Goal: Information Seeking & Learning: Learn about a topic

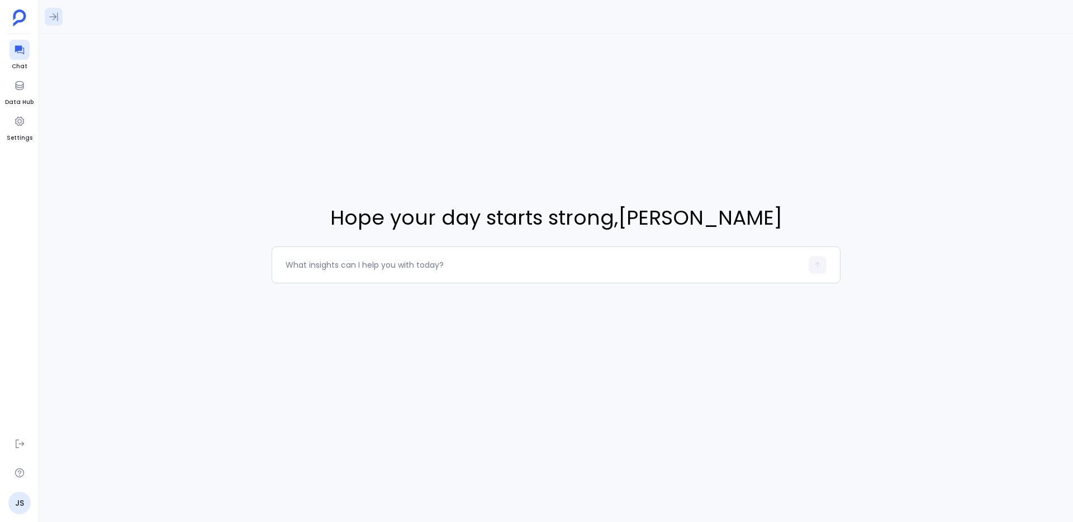
click at [57, 18] on icon at bounding box center [53, 17] width 9 height 8
click at [193, 99] on span "11:28 PM" at bounding box center [196, 97] width 25 height 9
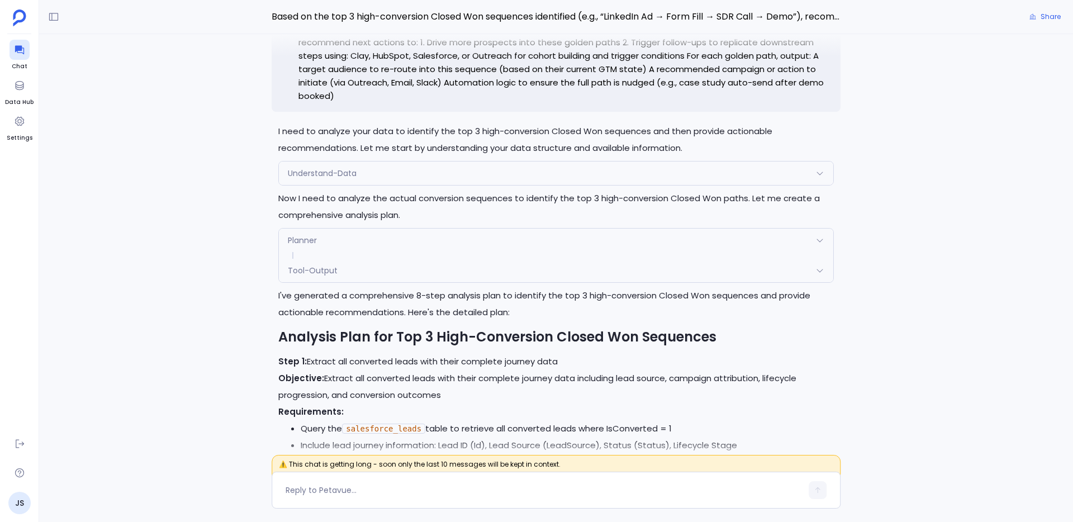
scroll to position [-4885, 0]
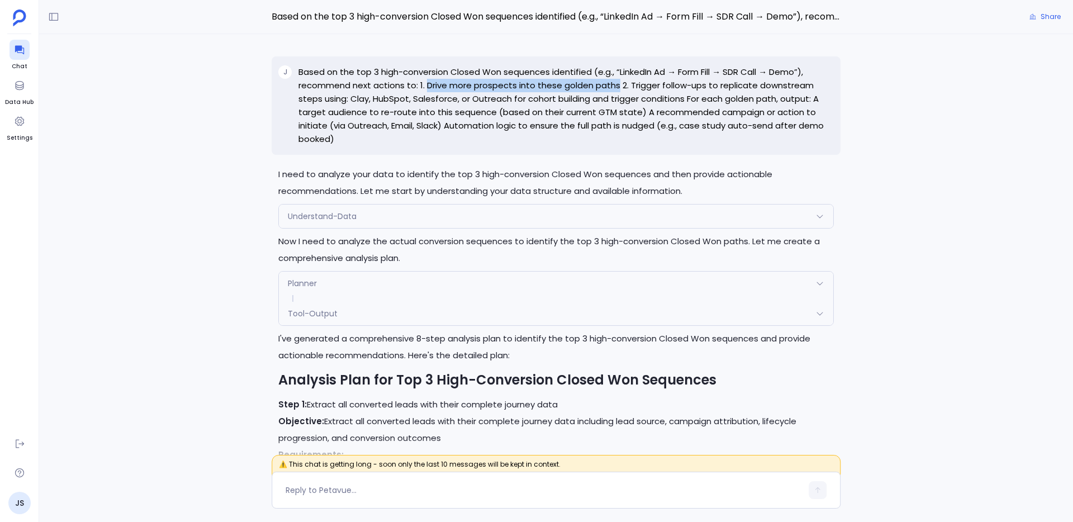
drag, startPoint x: 426, startPoint y: 85, endPoint x: 615, endPoint y: 79, distance: 189.5
click at [615, 79] on p "Based on the top 3 high-conversion Closed Won sequences identified (e.g., “Link…" at bounding box center [565, 105] width 535 height 80
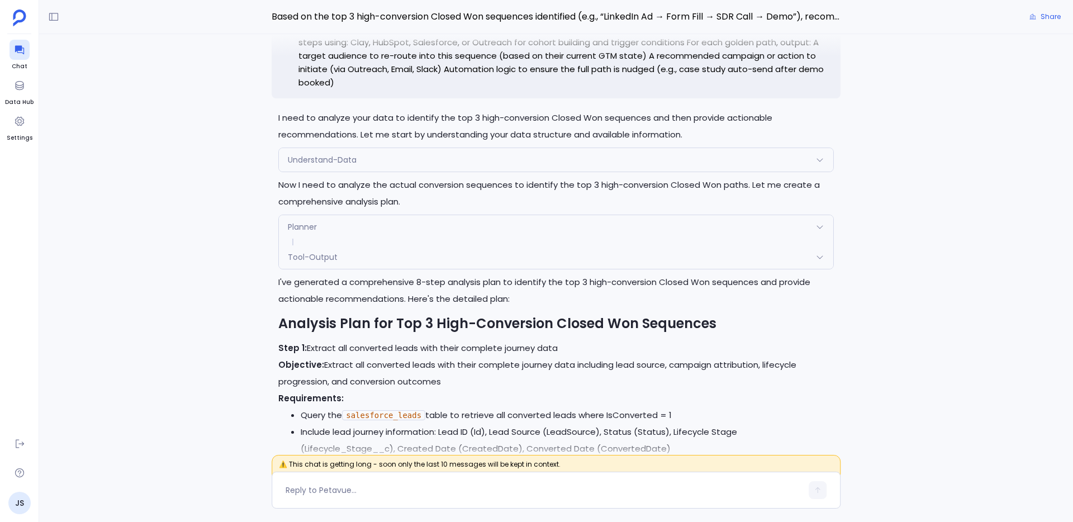
click at [315, 218] on div "Planner" at bounding box center [556, 226] width 554 height 23
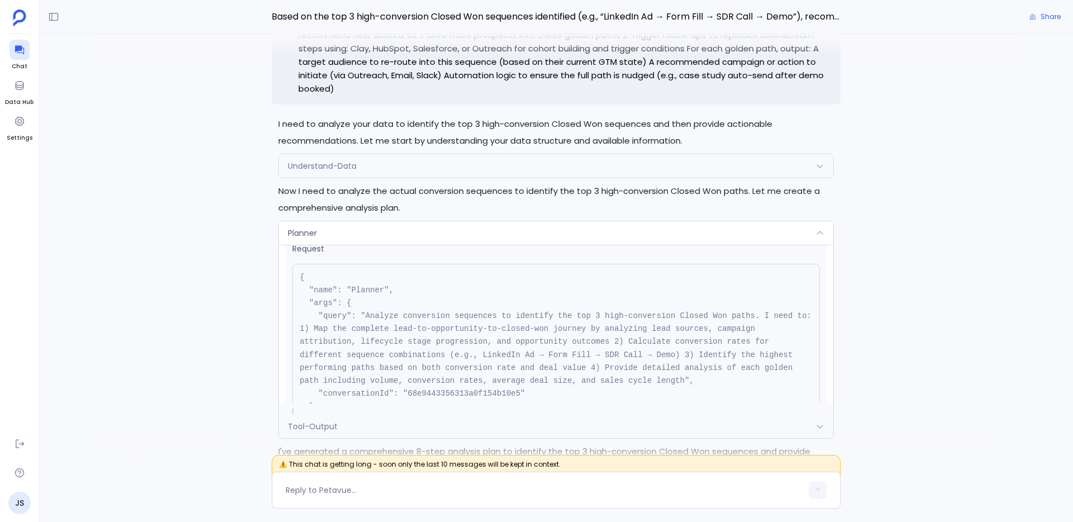
scroll to position [21, 0]
click at [465, 226] on div "Planner" at bounding box center [556, 232] width 554 height 23
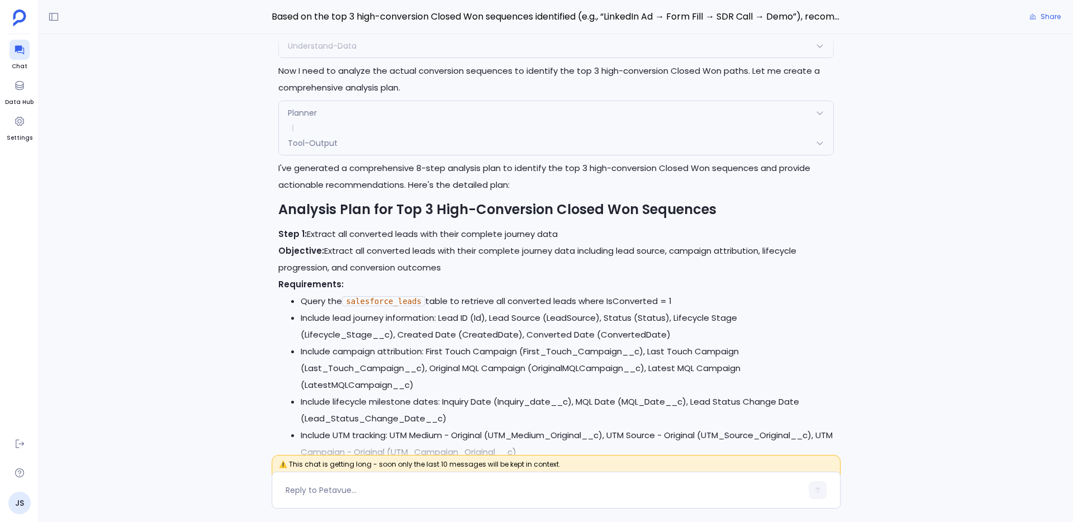
scroll to position [-4714, 0]
click at [422, 148] on div "Tool-Output" at bounding box center [556, 142] width 554 height 23
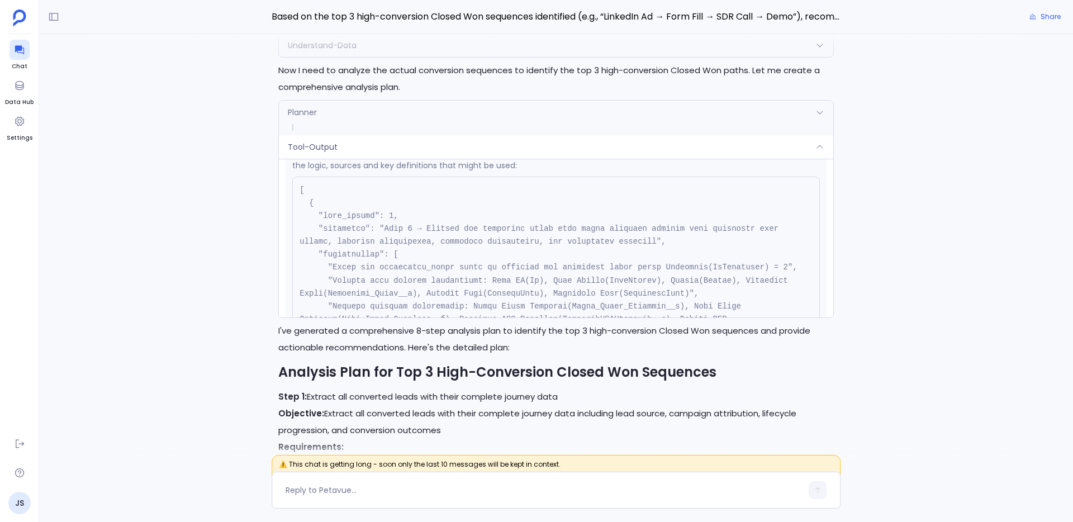
scroll to position [249, 0]
click at [453, 146] on div "Tool-Output" at bounding box center [556, 146] width 554 height 23
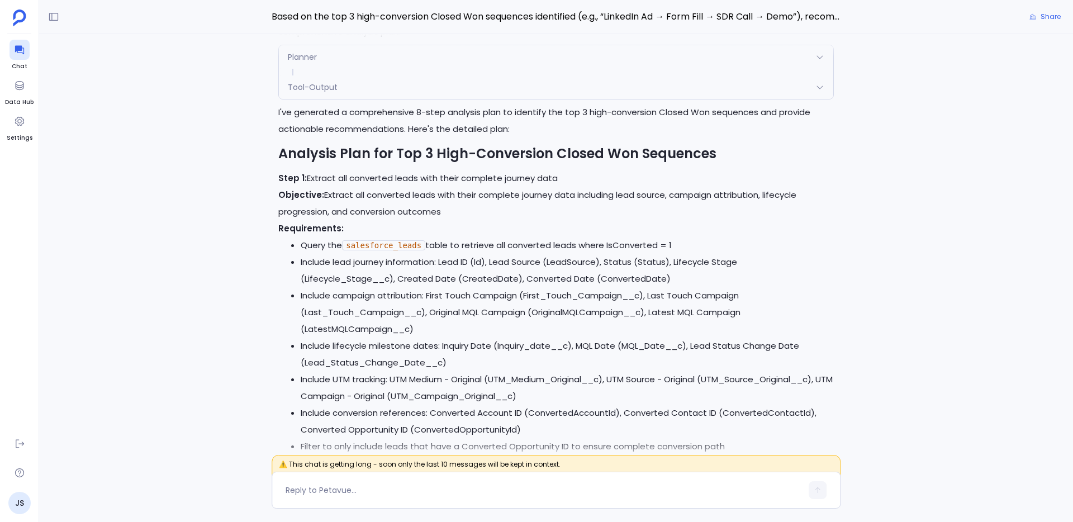
scroll to position [-4657, 0]
drag, startPoint x: 349, startPoint y: 244, endPoint x: 424, endPoint y: 246, distance: 74.9
click at [424, 246] on code "salesforce_leads" at bounding box center [383, 244] width 83 height 10
drag, startPoint x: 422, startPoint y: 245, endPoint x: 350, endPoint y: 243, distance: 72.1
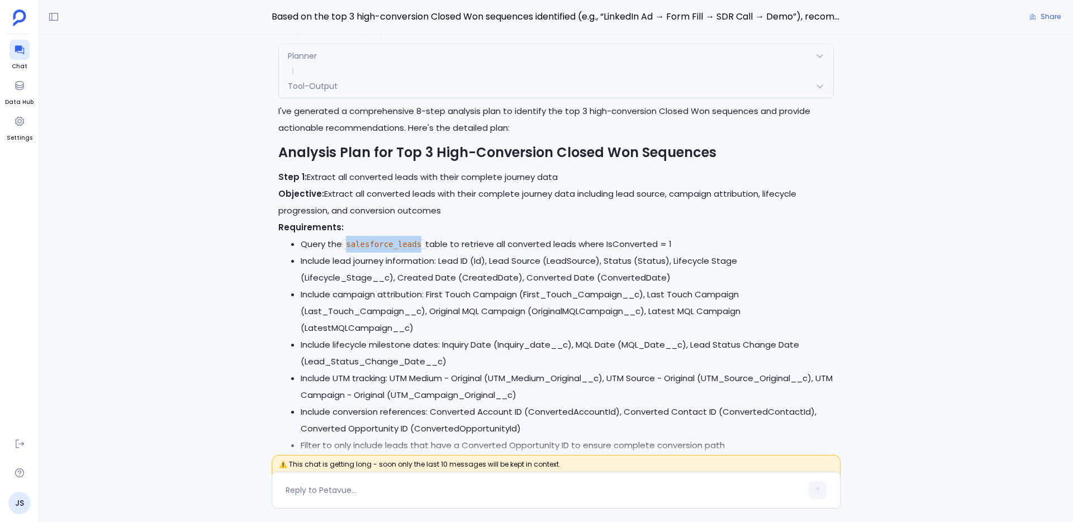
click at [350, 243] on code "salesforce_leads" at bounding box center [383, 244] width 83 height 10
click at [355, 245] on code "salesforce_leads" at bounding box center [383, 244] width 83 height 10
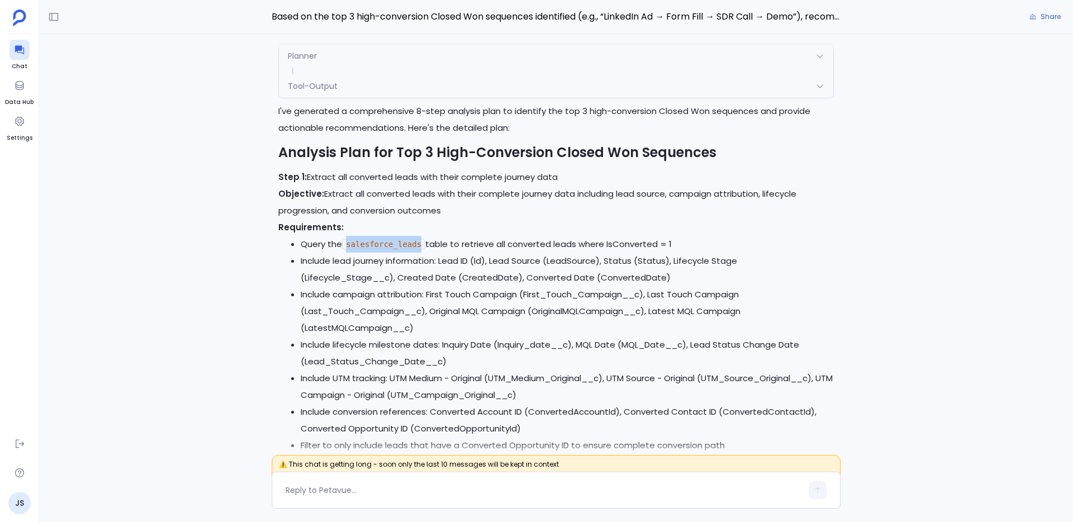
click at [355, 245] on code "salesforce_leads" at bounding box center [383, 244] width 83 height 10
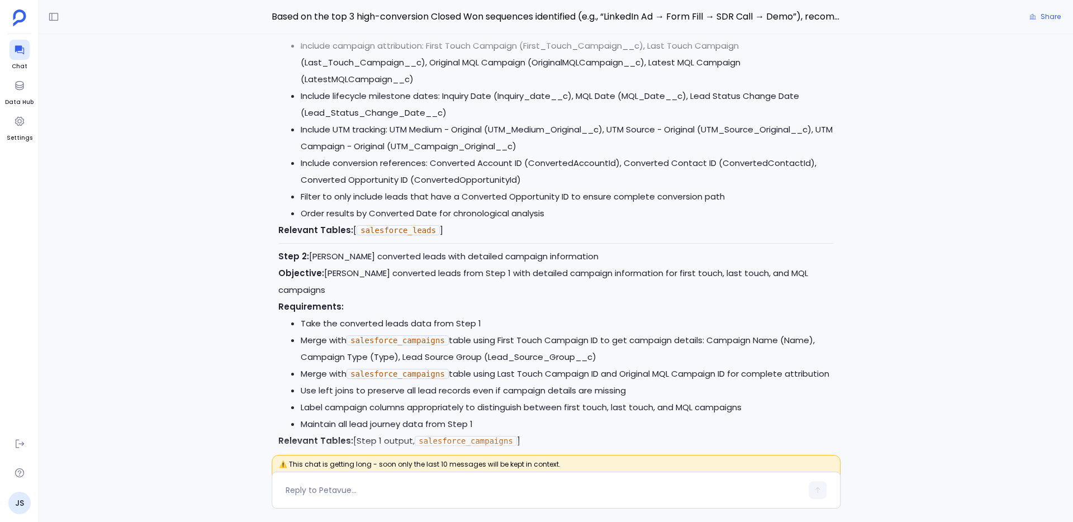
scroll to position [-4396, 0]
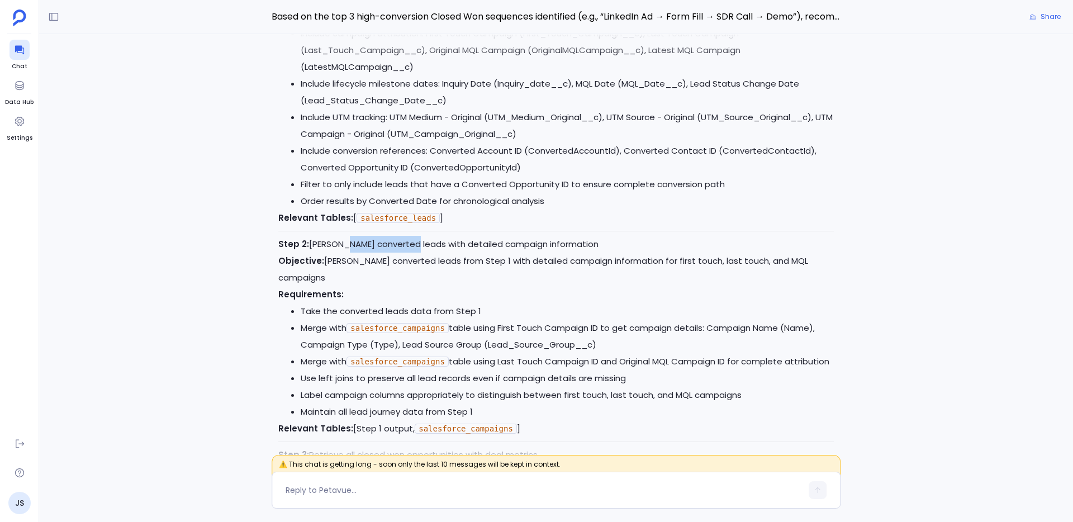
drag, startPoint x: 338, startPoint y: 244, endPoint x: 404, endPoint y: 245, distance: 66.5
click at [404, 245] on p "Step 2: Enrich converted leads with detailed campaign information Objective: En…" at bounding box center [555, 261] width 555 height 50
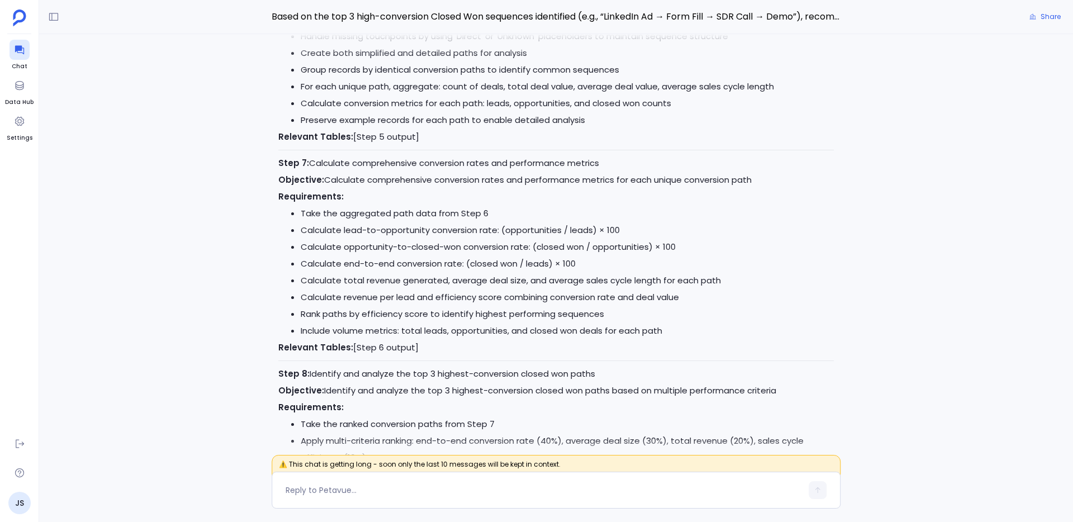
scroll to position [-3244, 0]
drag, startPoint x: 469, startPoint y: 263, endPoint x: 549, endPoint y: 256, distance: 79.6
click at [549, 256] on li "Calculate end-to-end conversion rate: (closed won / leads) × 100" at bounding box center [567, 262] width 533 height 17
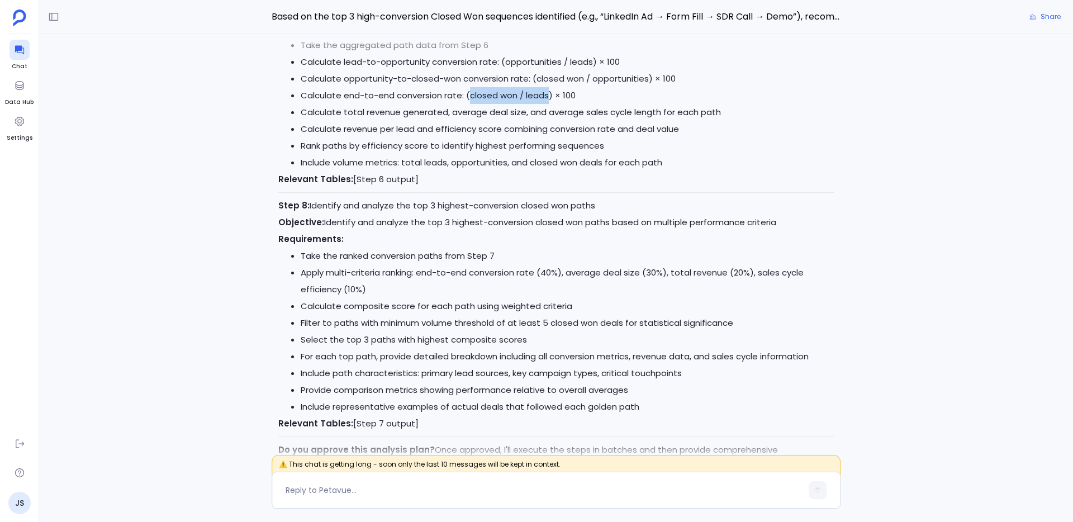
scroll to position [-3072, 0]
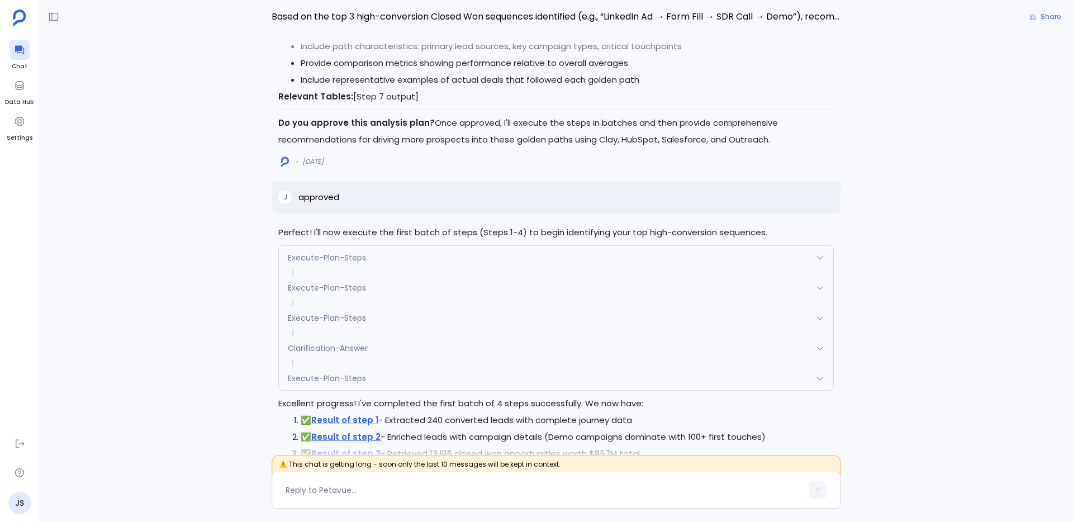
click at [547, 253] on div "Execute-Plan-Steps" at bounding box center [556, 257] width 554 height 23
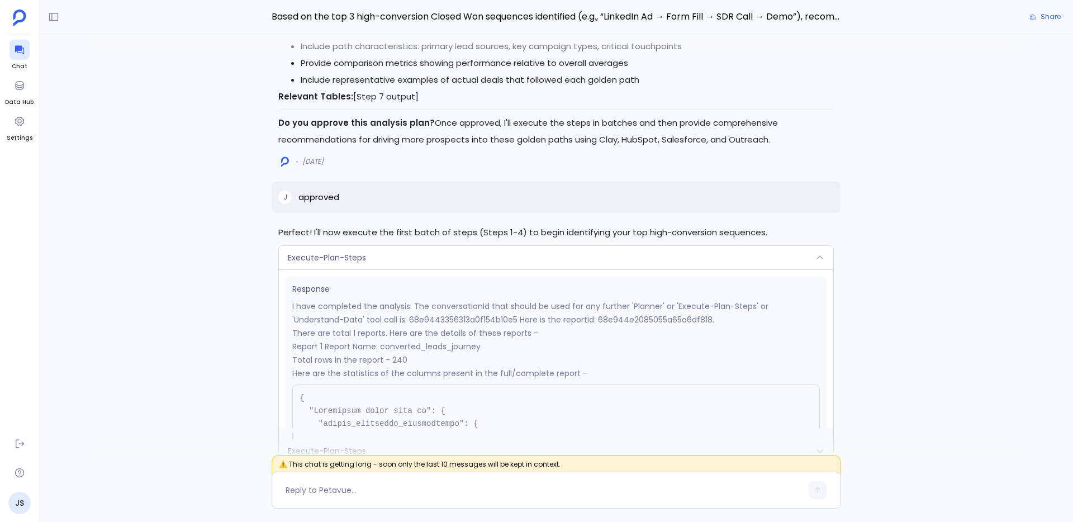
scroll to position [203, 0]
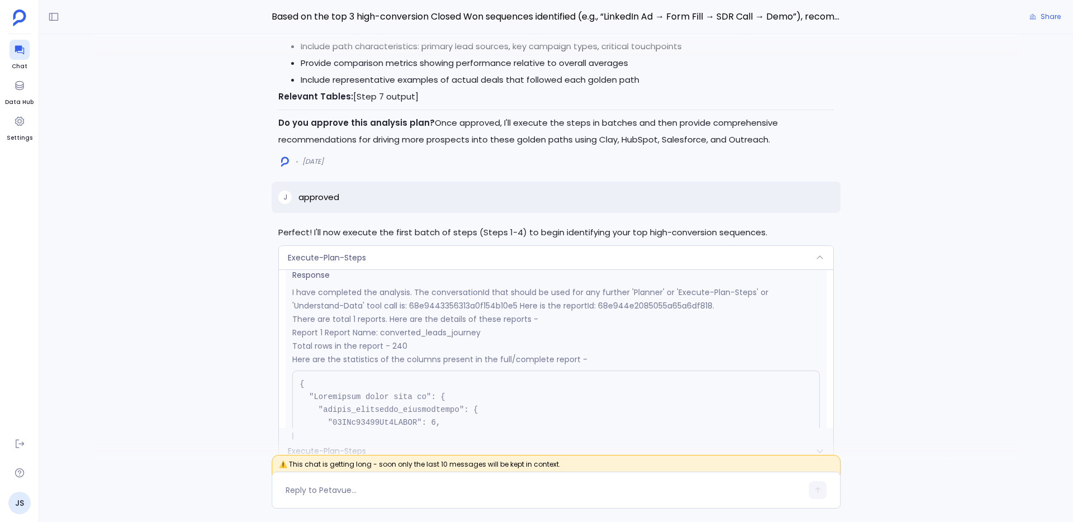
click at [557, 256] on div "Execute-Plan-Steps" at bounding box center [556, 257] width 554 height 23
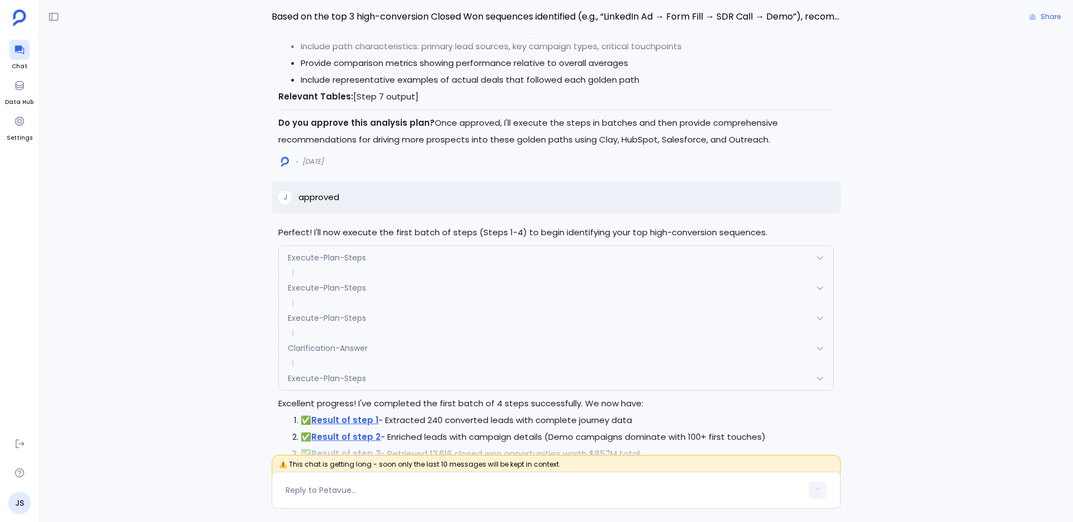
click at [539, 281] on div "Execute-Plan-Steps" at bounding box center [556, 287] width 554 height 23
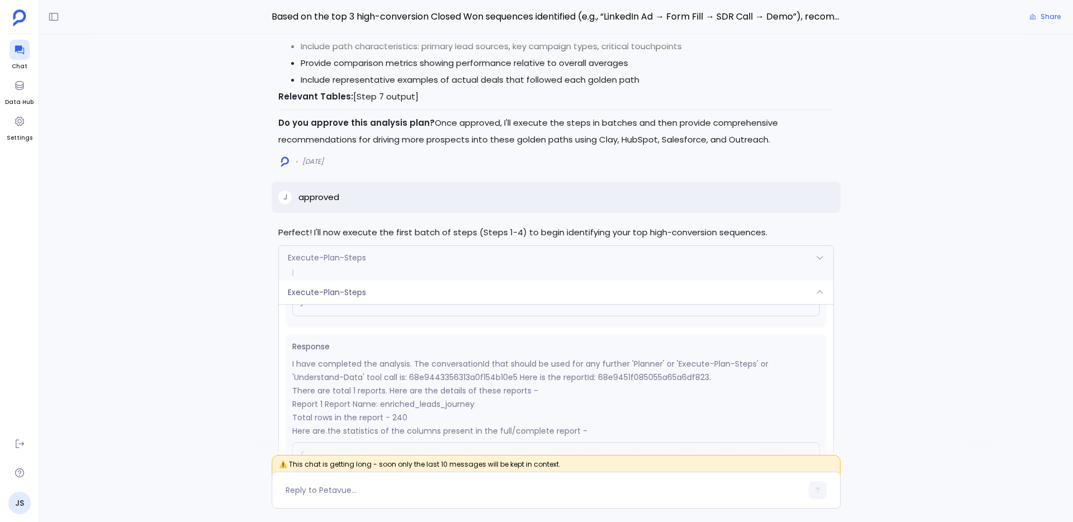
scroll to position [172, 0]
click at [548, 295] on div "Execute-Plan-Steps" at bounding box center [556, 292] width 554 height 23
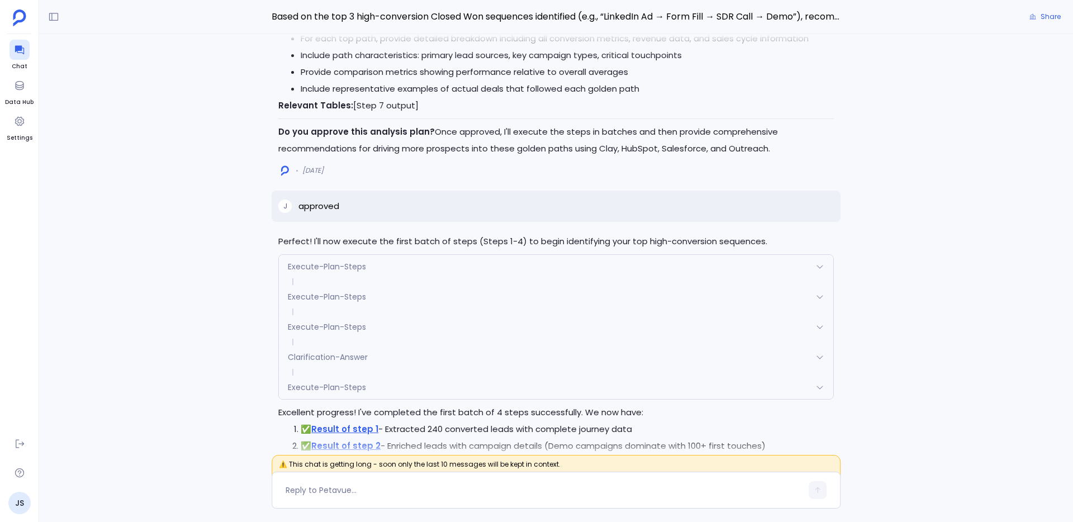
scroll to position [-2750, 0]
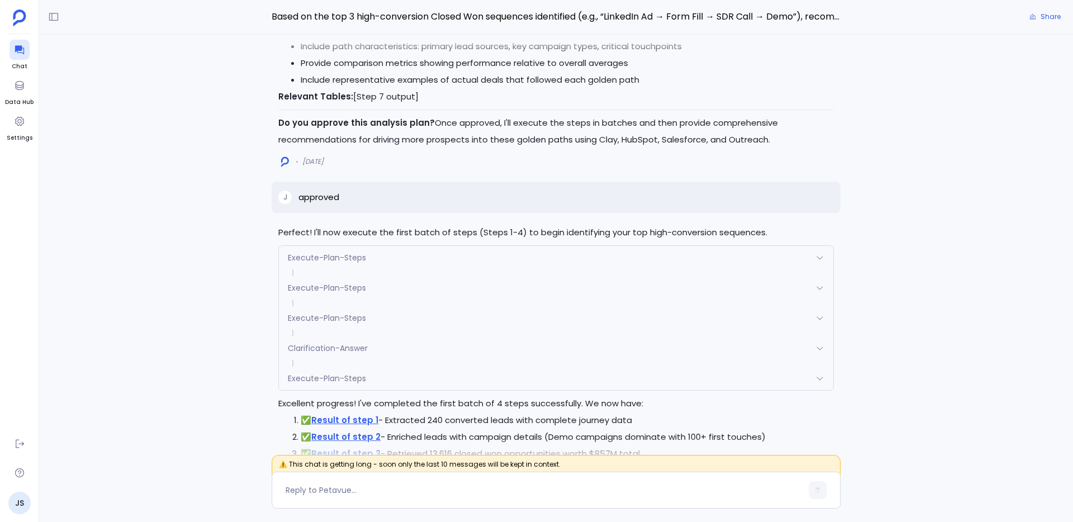
click at [533, 315] on div "Execute-Plan-Steps" at bounding box center [556, 317] width 554 height 23
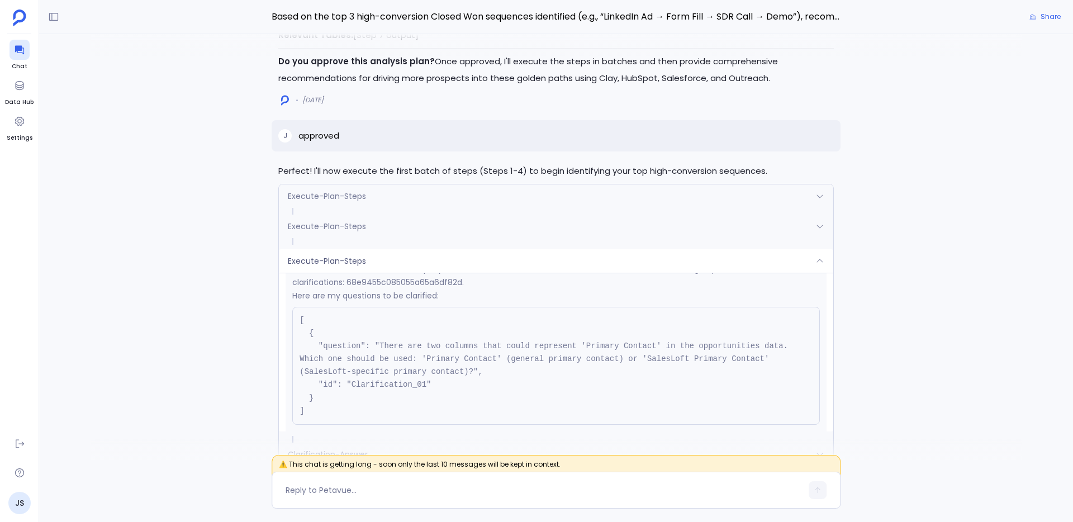
scroll to position [231, 0]
click at [569, 263] on div "Execute-Plan-Steps" at bounding box center [556, 260] width 554 height 23
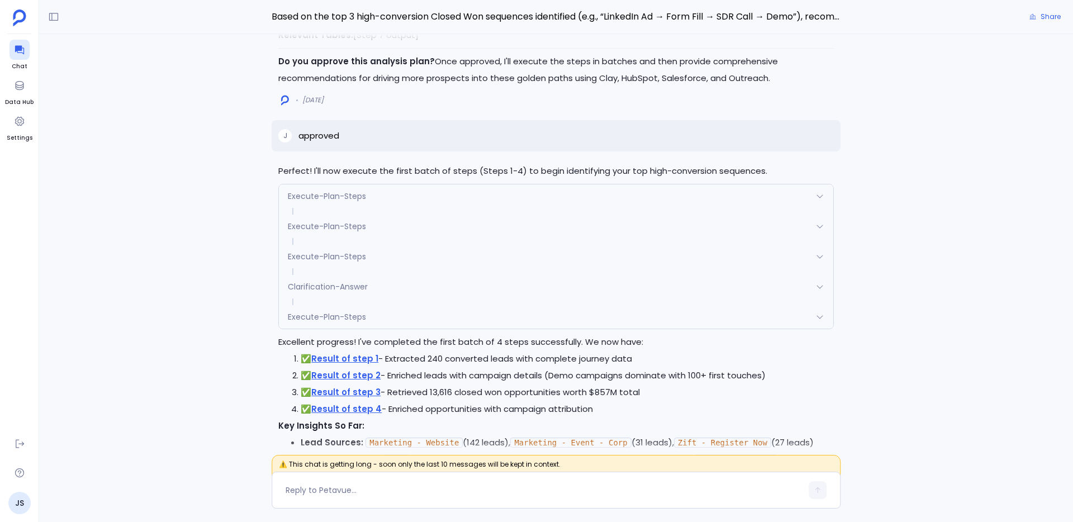
scroll to position [-2688, 0]
click at [547, 284] on div "Clarification-Answer" at bounding box center [556, 286] width 554 height 23
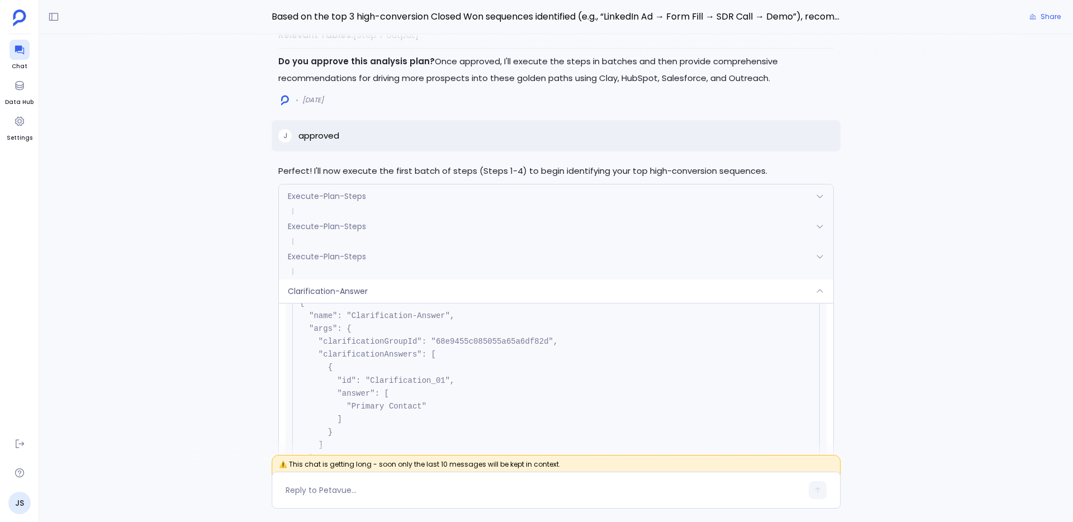
scroll to position [53, 0]
click at [557, 294] on div "Clarification-Answer" at bounding box center [556, 290] width 554 height 23
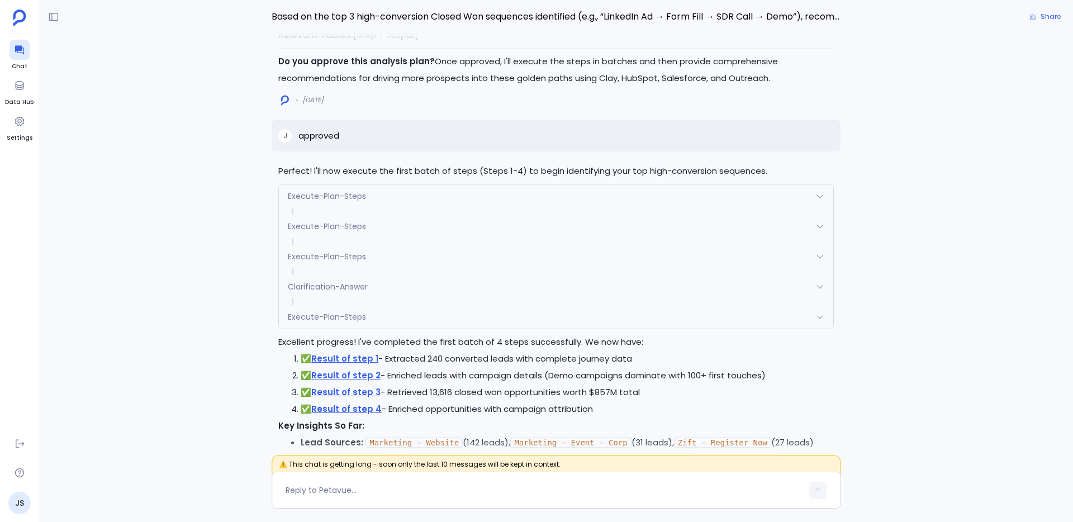
click at [564, 261] on div "Execute-Plan-Steps" at bounding box center [556, 256] width 554 height 23
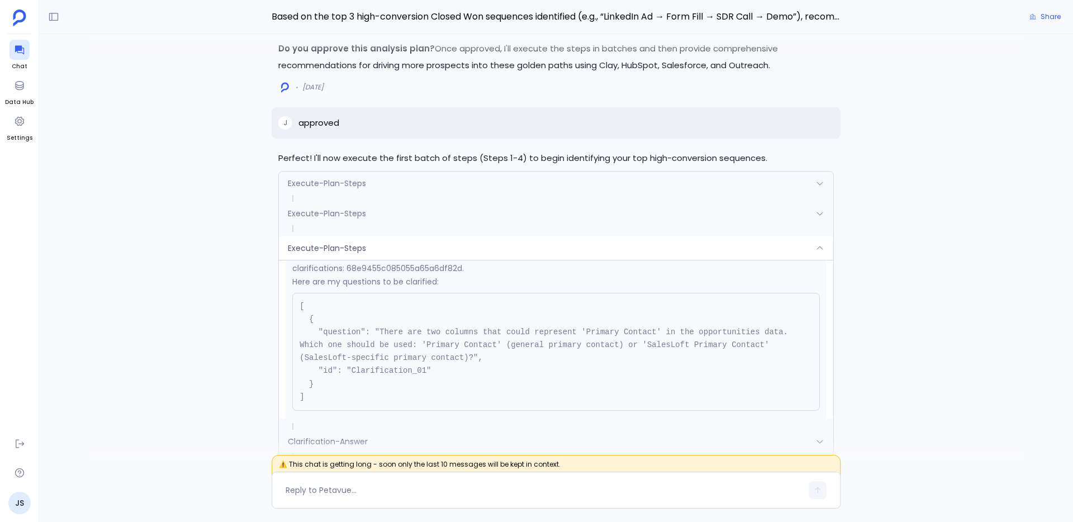
scroll to position [-2856, 0]
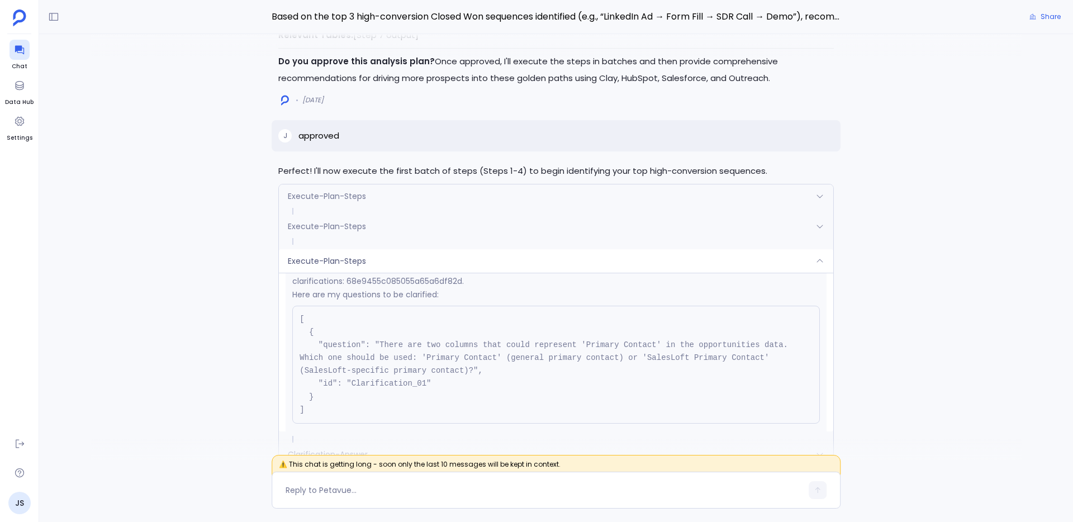
click at [564, 261] on div "Execute-Plan-Steps" at bounding box center [556, 260] width 554 height 23
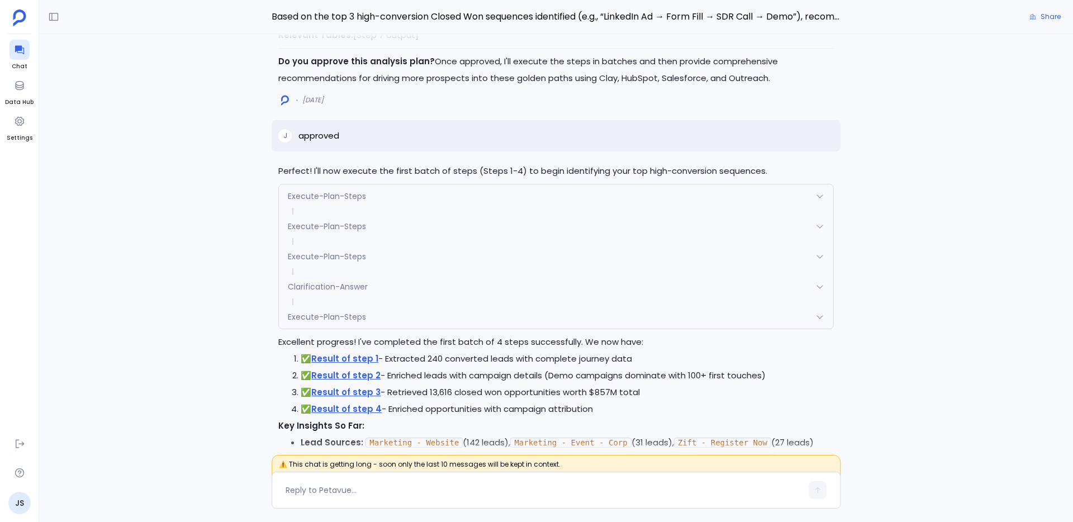
scroll to position [-2688, 0]
click at [528, 319] on div "Execute-Plan-Steps" at bounding box center [556, 316] width 554 height 23
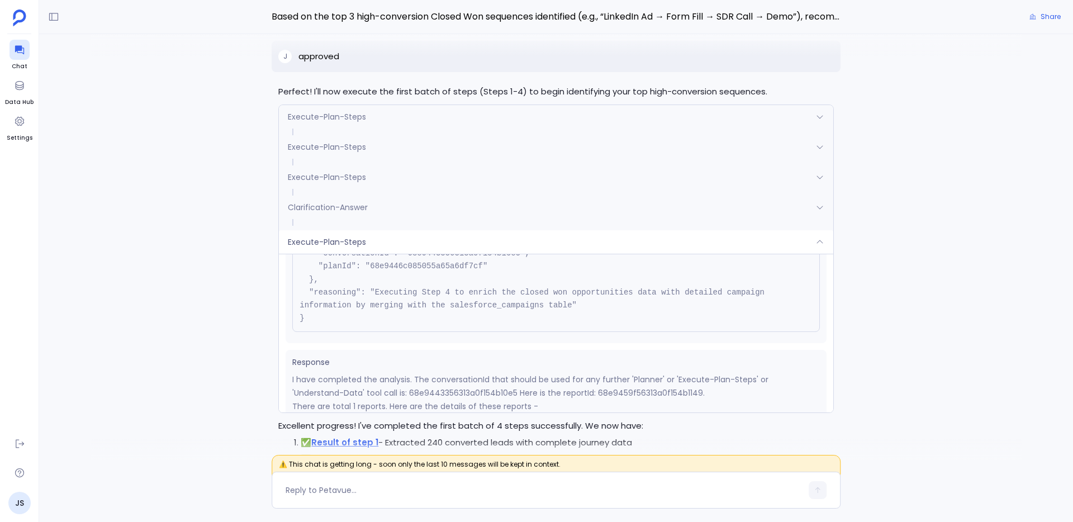
scroll to position [94, 0]
click at [564, 240] on div "Execute-Plan-Steps" at bounding box center [556, 241] width 554 height 23
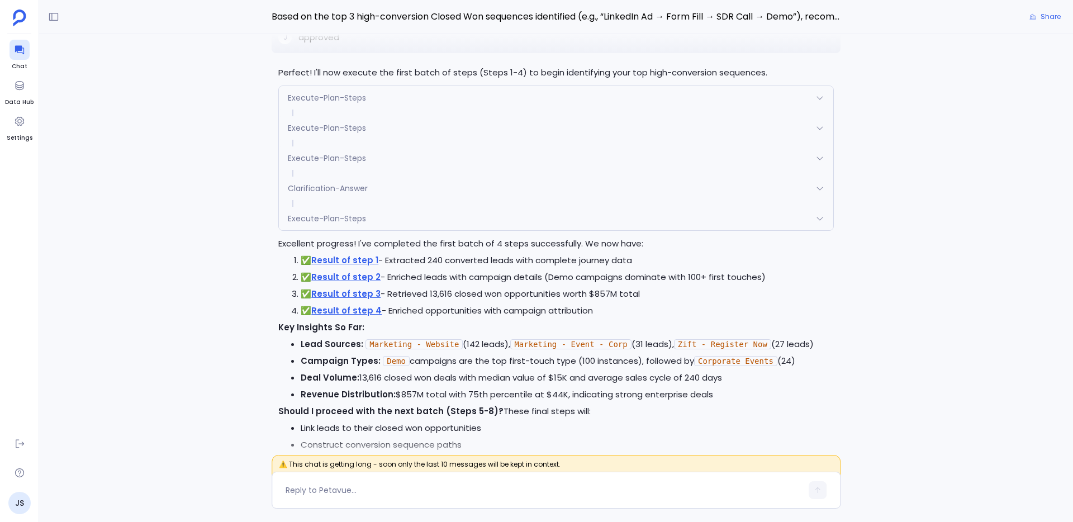
scroll to position [-2586, 0]
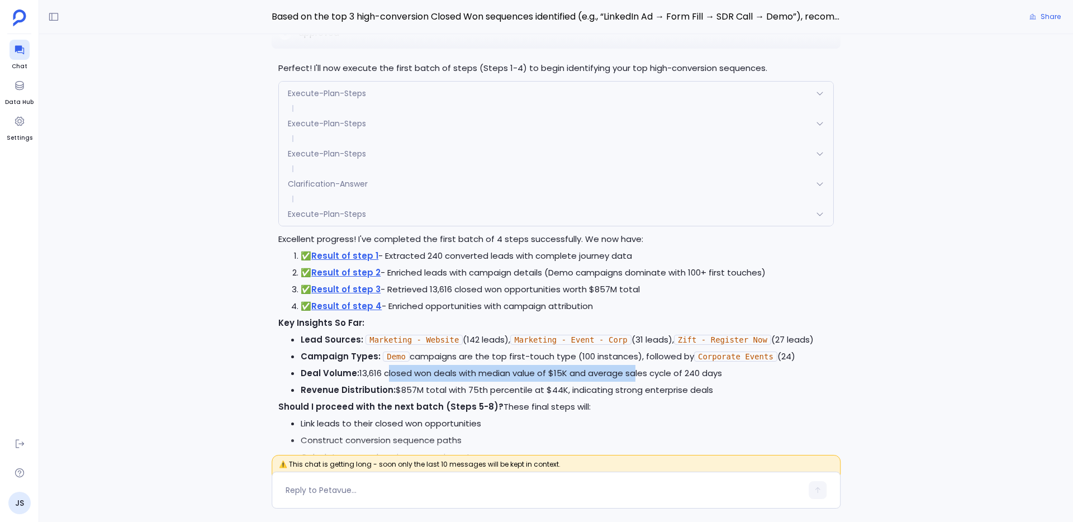
drag, startPoint x: 385, startPoint y: 374, endPoint x: 629, endPoint y: 368, distance: 243.7
click at [629, 368] on li "Deal Volume: 13,616 closed won deals with median value of $15K and average sale…" at bounding box center [567, 373] width 533 height 17
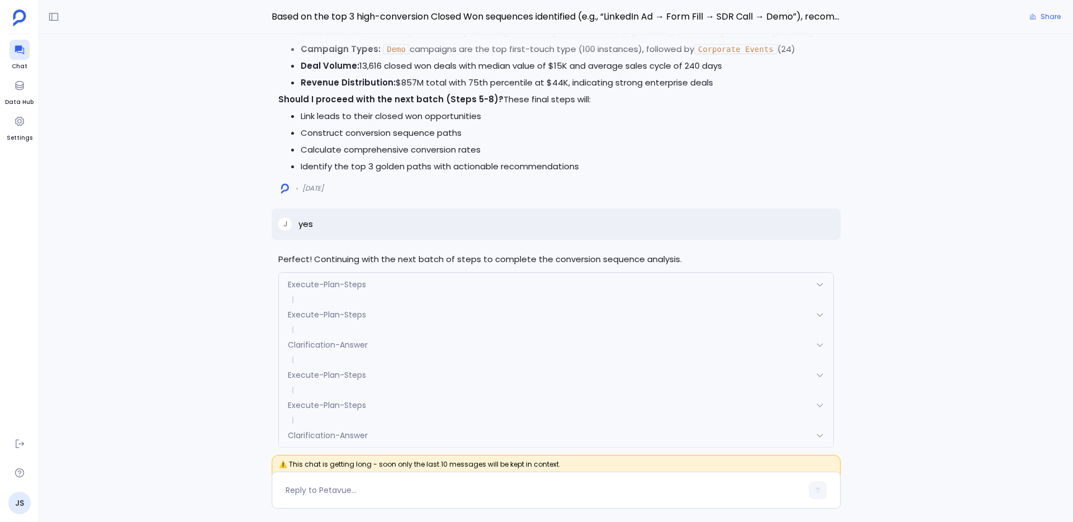
scroll to position [-2257, 0]
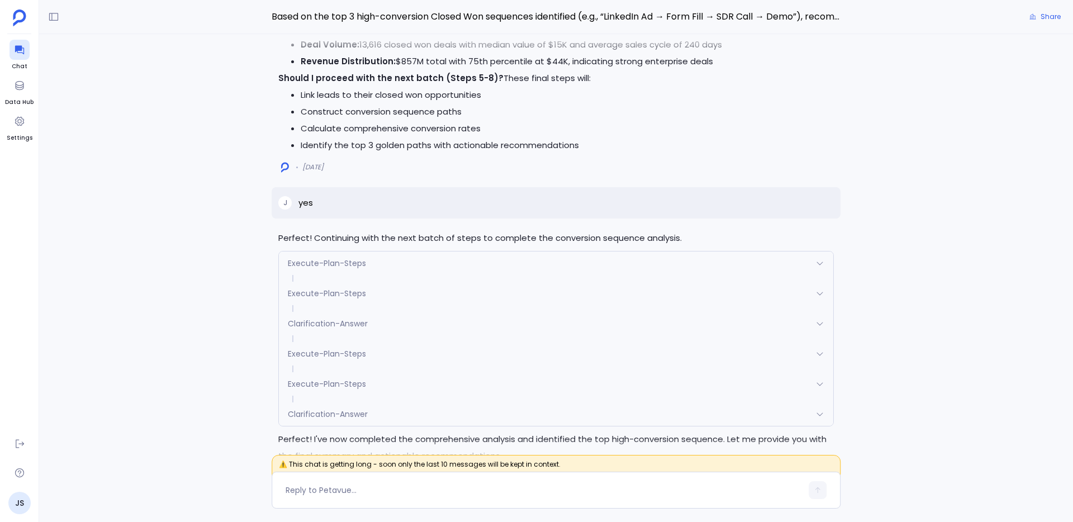
click at [539, 260] on div "Execute-Plan-Steps" at bounding box center [556, 262] width 554 height 23
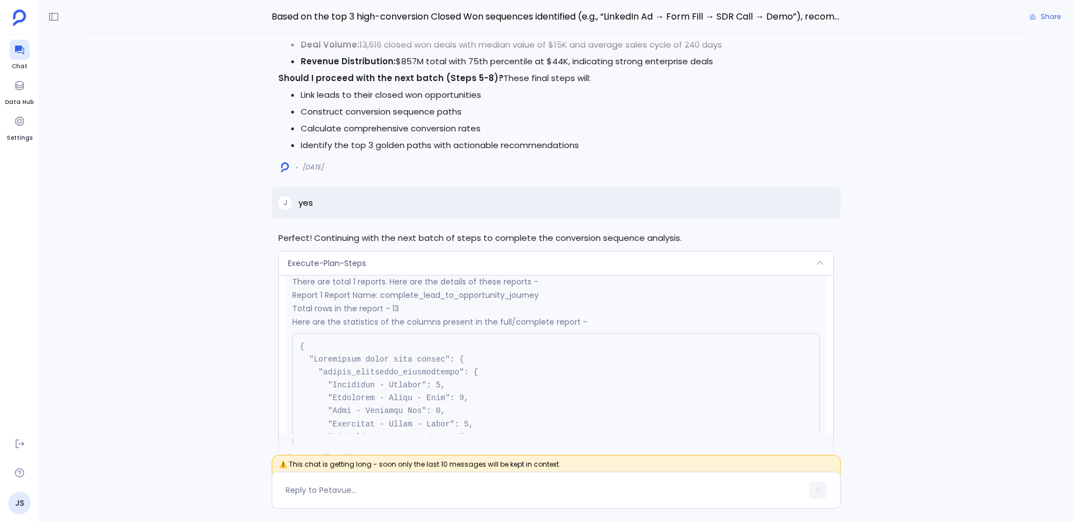
scroll to position [251, 0]
click at [545, 263] on div "Execute-Plan-Steps" at bounding box center [556, 262] width 554 height 23
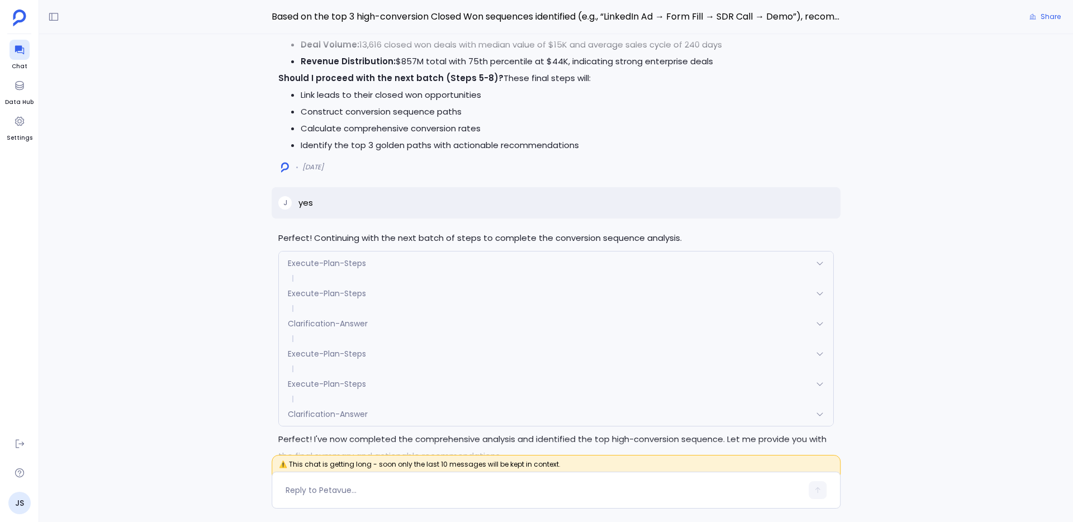
click at [529, 288] on div "Execute-Plan-Steps" at bounding box center [556, 293] width 554 height 23
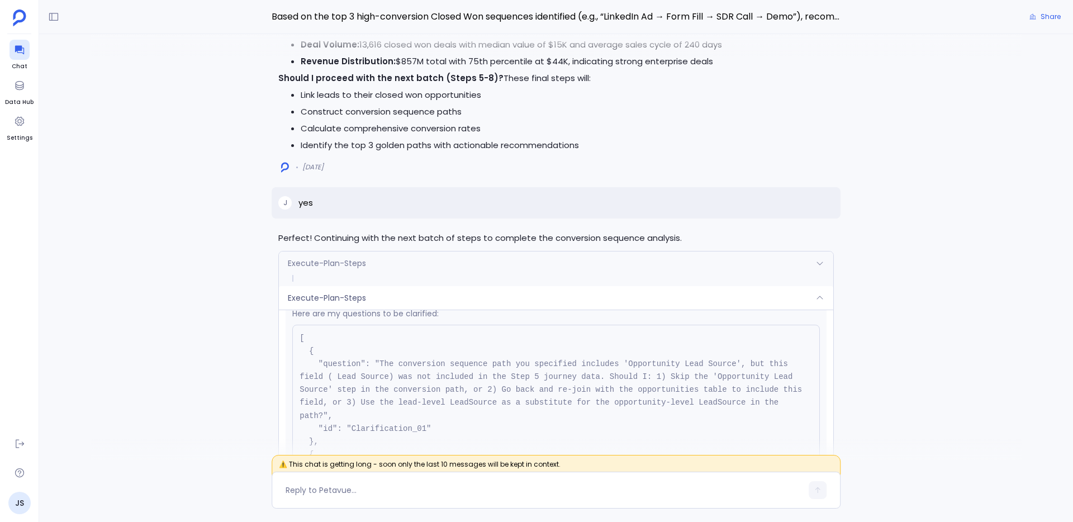
scroll to position [260, 0]
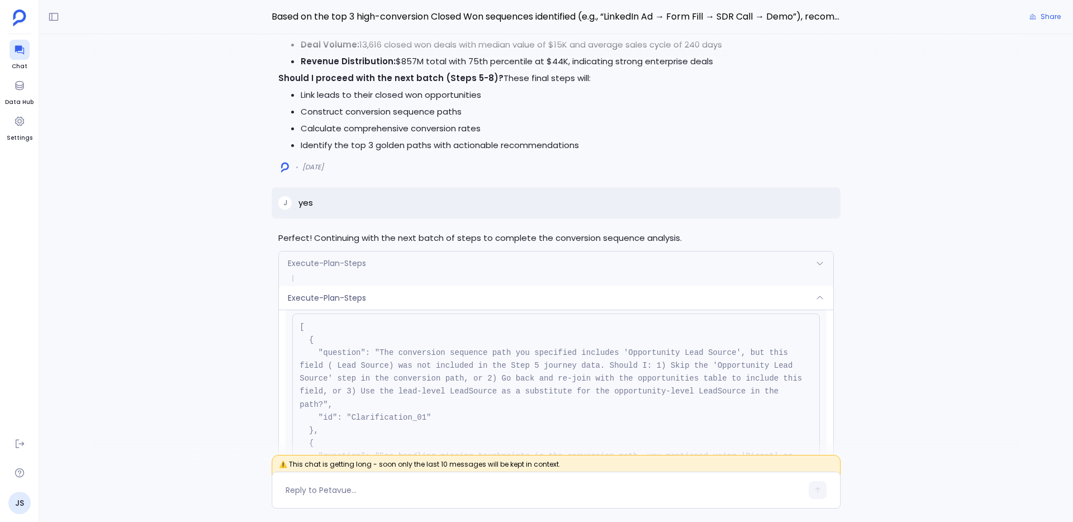
click at [541, 300] on div "Execute-Plan-Steps" at bounding box center [556, 297] width 554 height 23
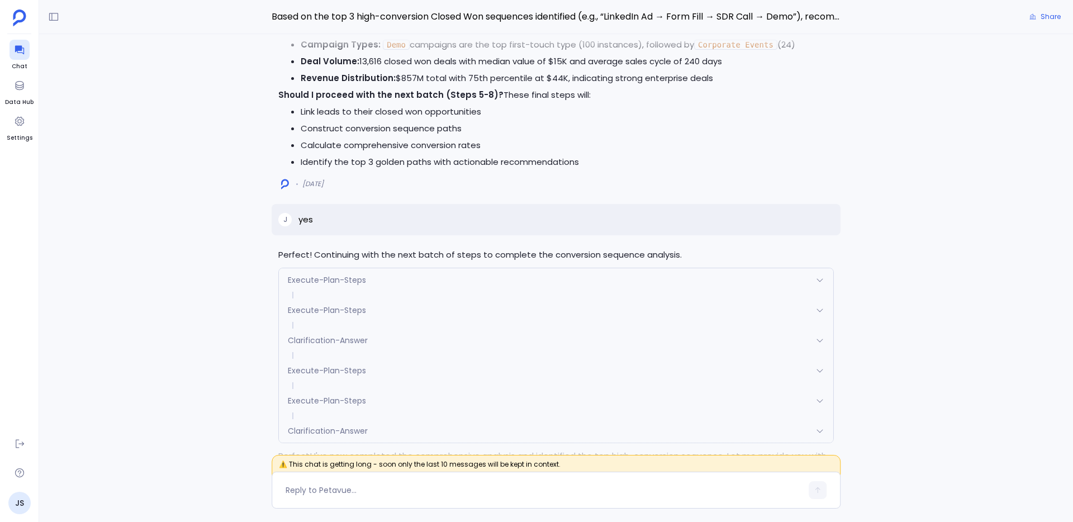
scroll to position [-2257, 0]
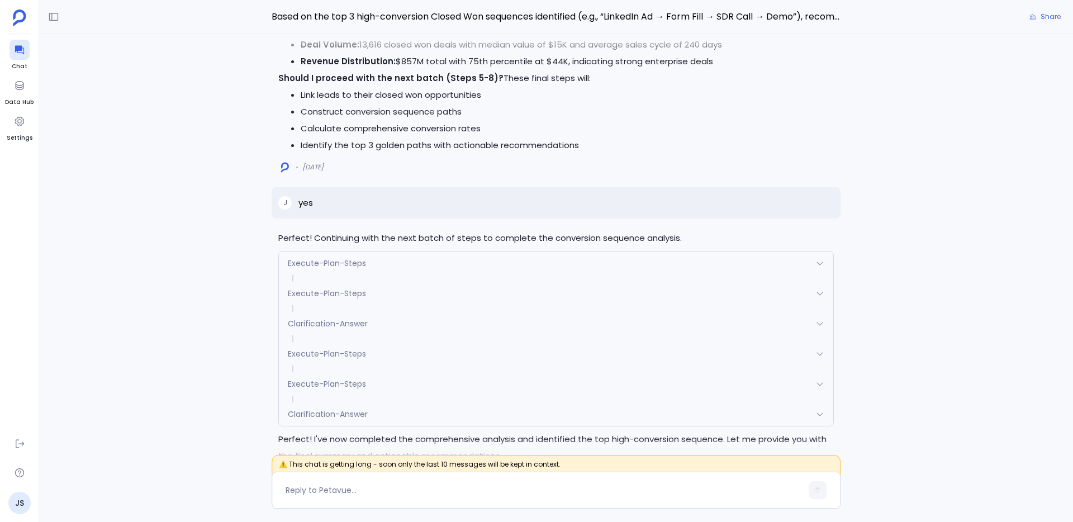
click at [343, 318] on span "Clarification-Answer" at bounding box center [328, 323] width 80 height 11
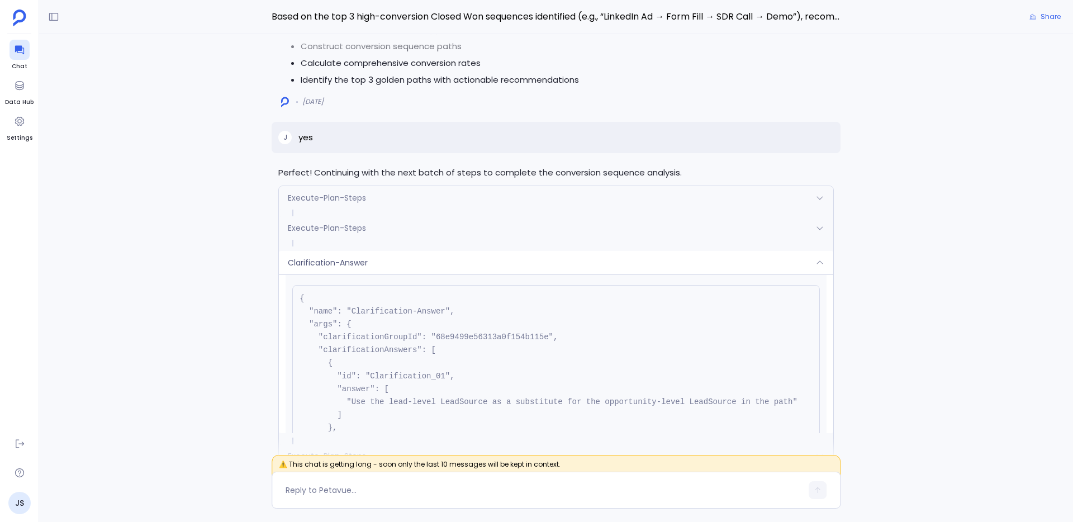
scroll to position [26, 0]
click at [472, 264] on div "Clarification-Answer" at bounding box center [556, 262] width 554 height 23
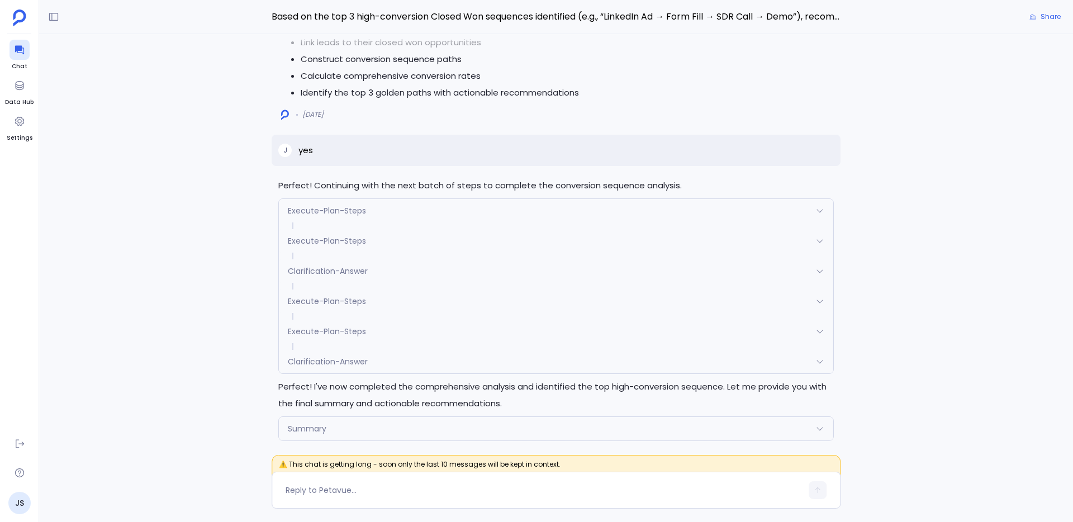
scroll to position [-2192, 0]
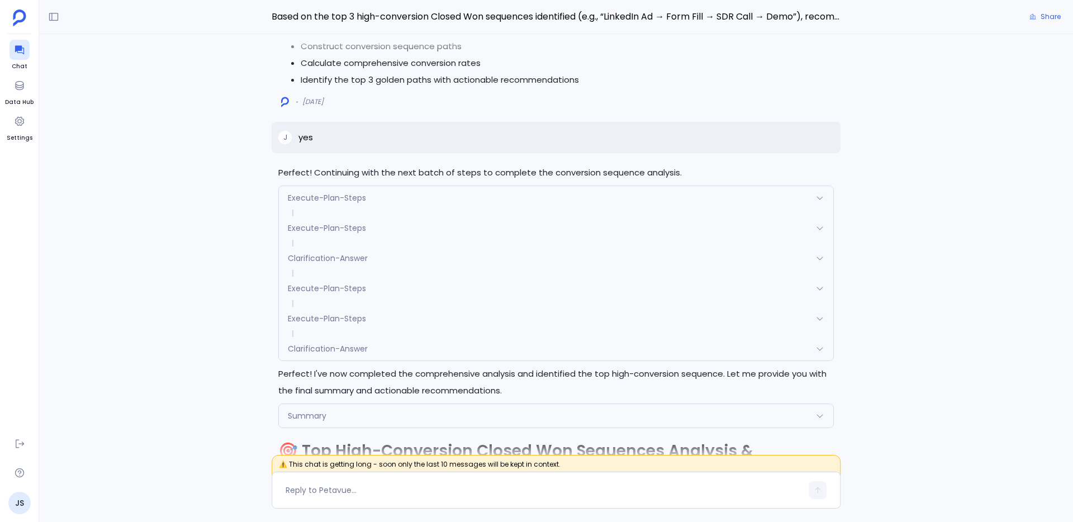
click at [460, 287] on div "Execute-Plan-Steps" at bounding box center [556, 288] width 554 height 23
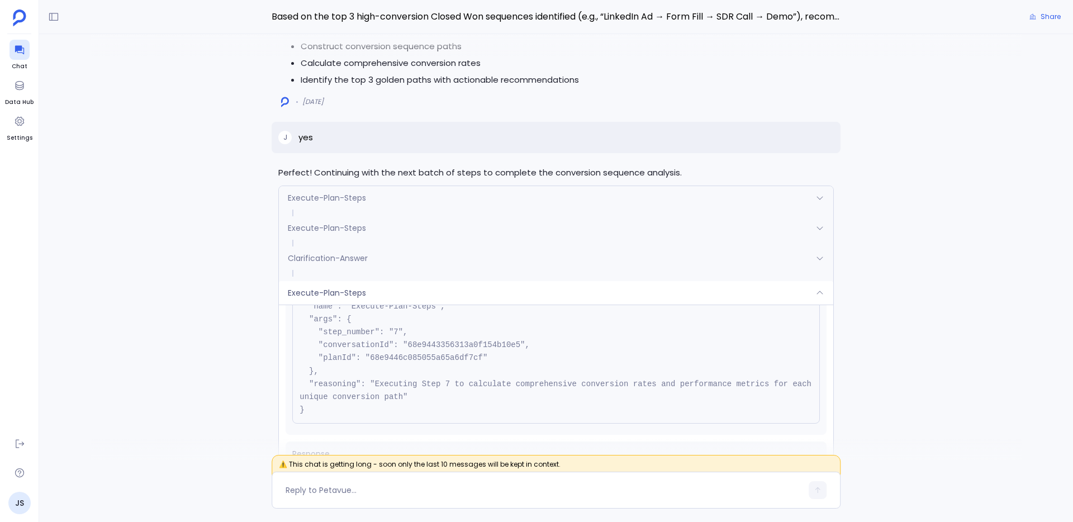
scroll to position [53, 0]
click at [479, 296] on div "Execute-Plan-Steps" at bounding box center [556, 292] width 554 height 23
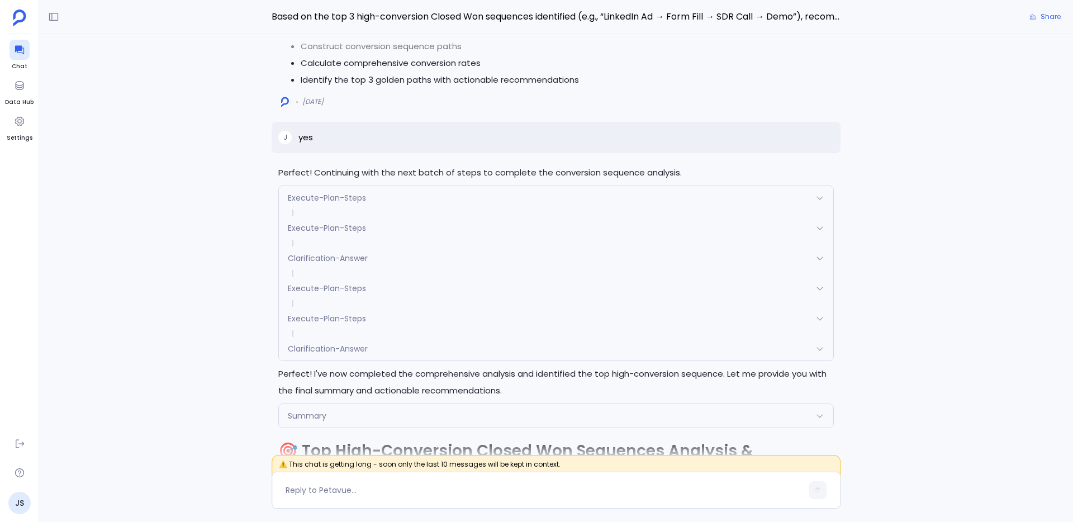
click at [463, 315] on div "Execute-Plan-Steps" at bounding box center [556, 318] width 554 height 23
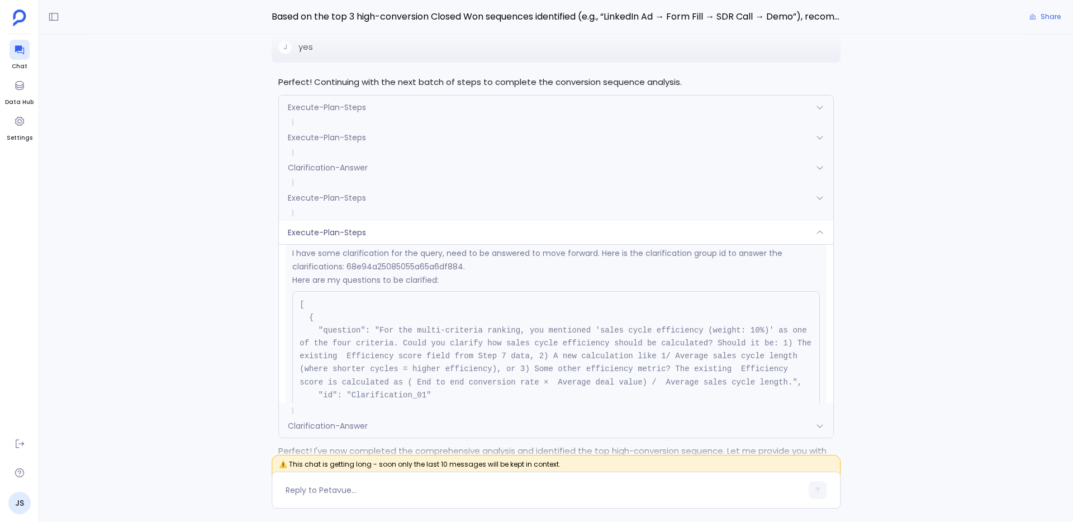
scroll to position [223, 0]
click at [486, 240] on div "Execute-Plan-Steps" at bounding box center [556, 232] width 554 height 23
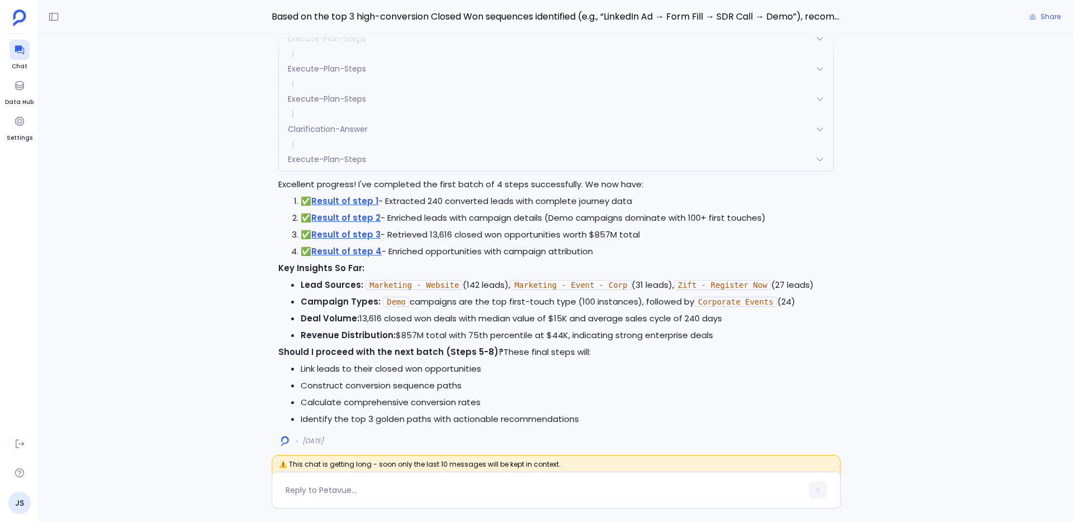
scroll to position [-2544, 0]
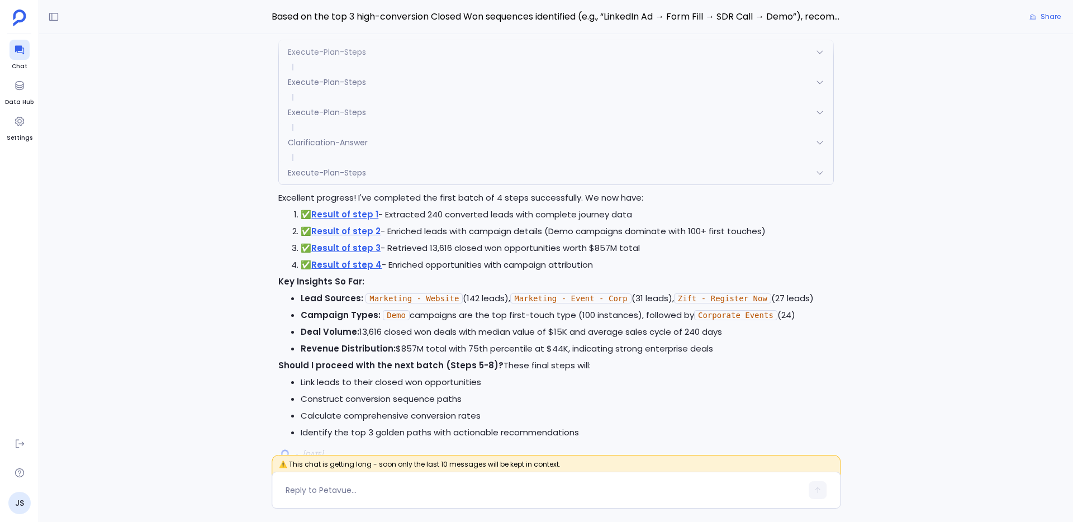
click at [383, 177] on div "Execute-Plan-Steps" at bounding box center [556, 172] width 554 height 23
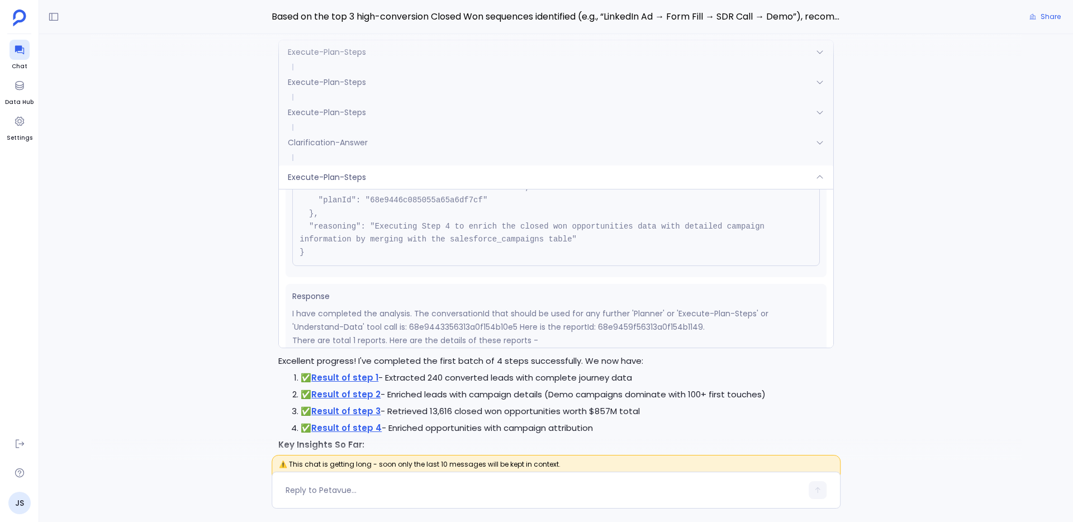
scroll to position [75, 0]
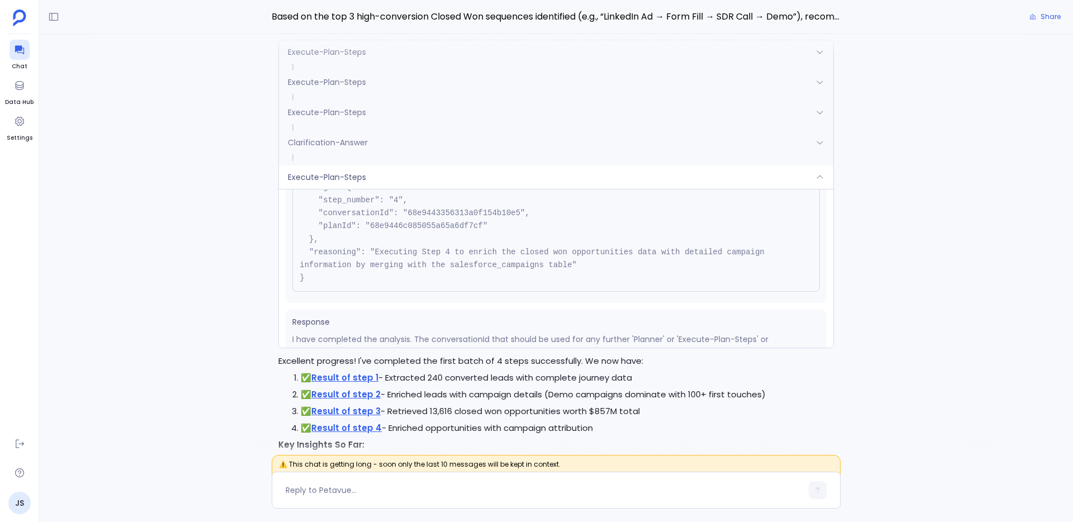
click at [418, 169] on div "Execute-Plan-Steps" at bounding box center [556, 176] width 554 height 23
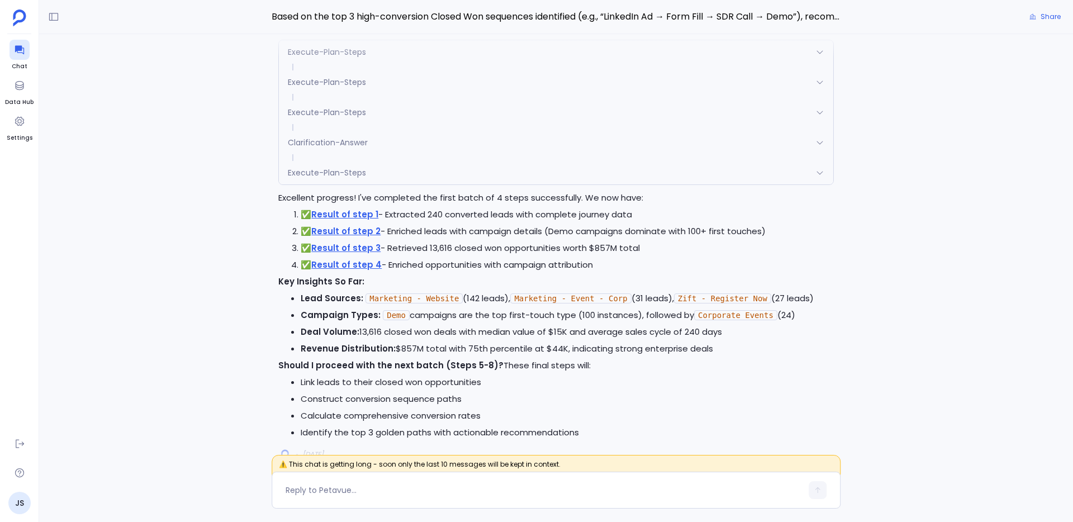
click at [422, 145] on div "Clarification-Answer" at bounding box center [556, 142] width 554 height 23
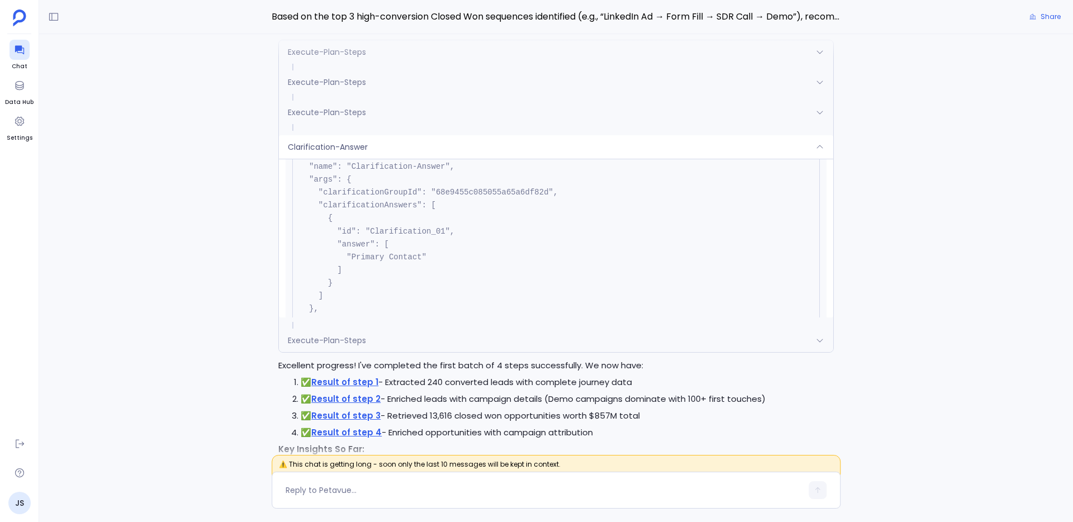
scroll to position [-2712, 0]
click at [439, 148] on div "Clarification-Answer" at bounding box center [556, 146] width 554 height 23
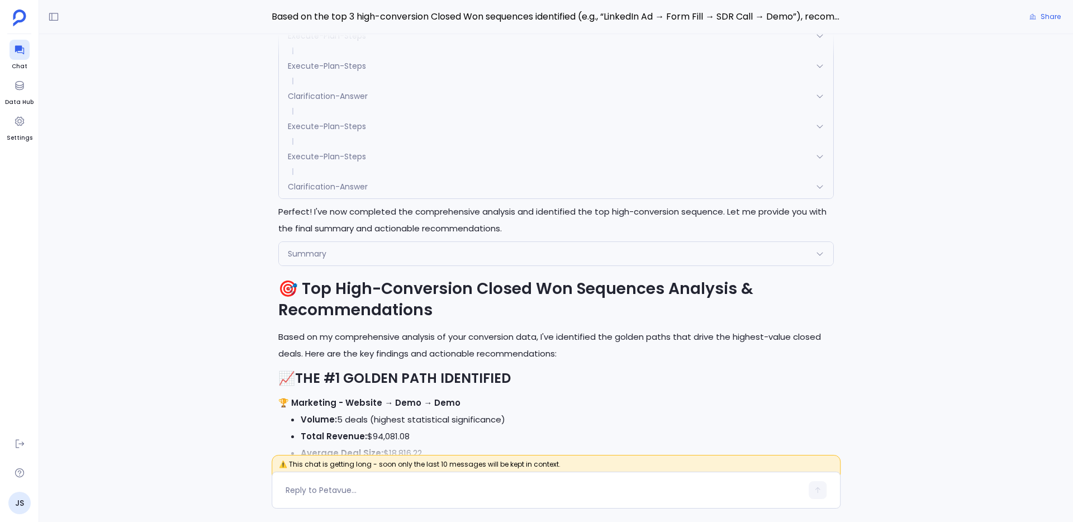
click at [362, 186] on span "Clarification-Answer" at bounding box center [328, 186] width 80 height 11
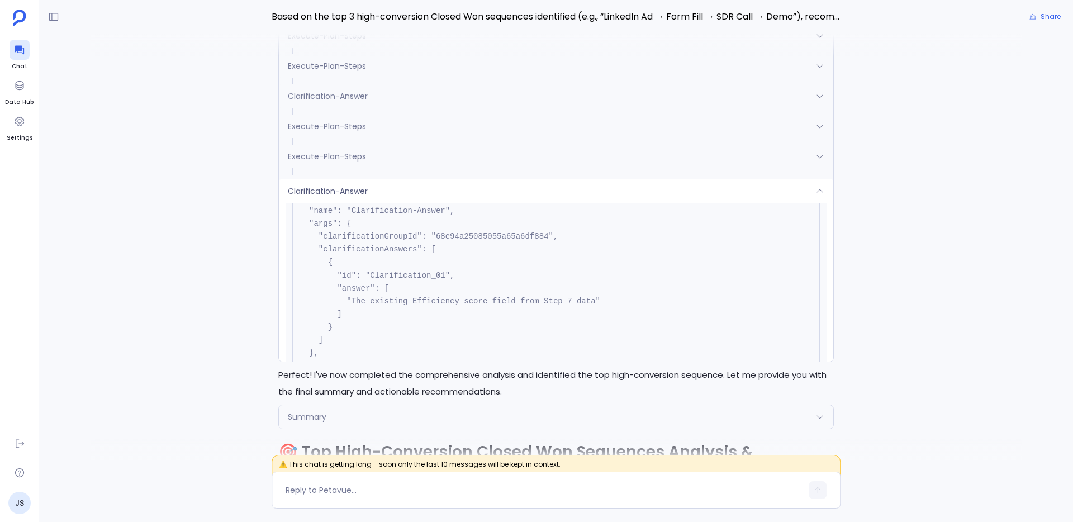
scroll to position [80, 0]
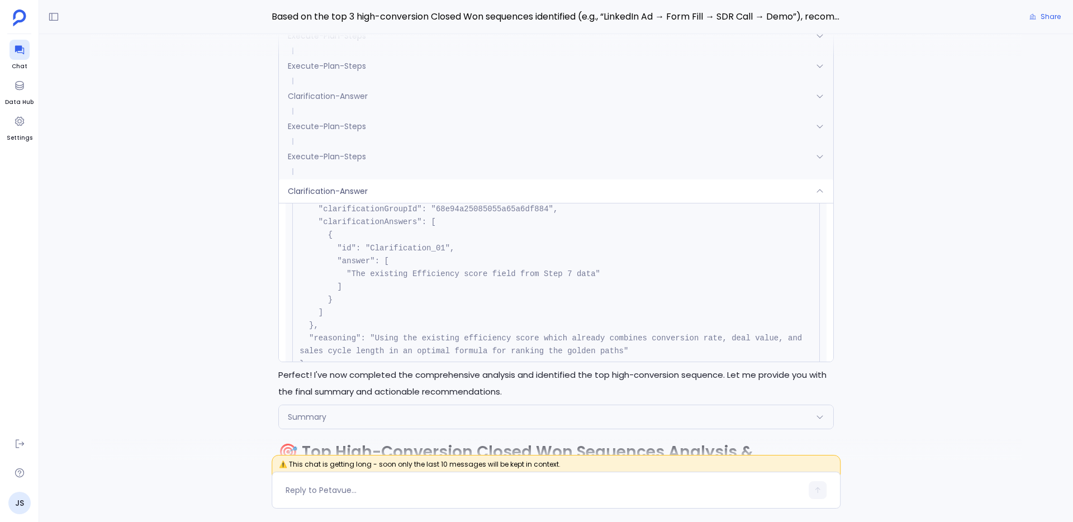
click at [422, 195] on div "Clarification-Answer" at bounding box center [556, 190] width 554 height 23
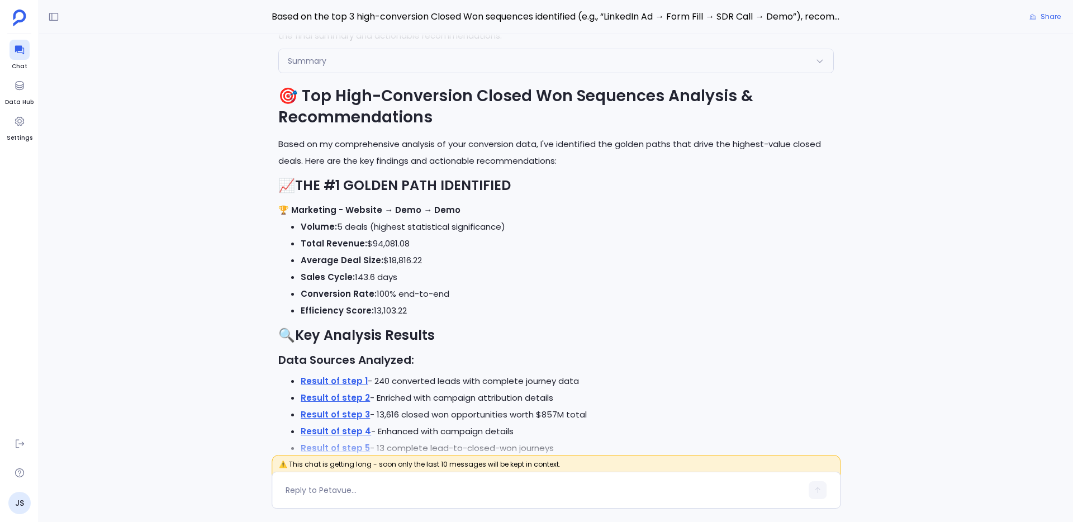
scroll to position [-1836, 0]
drag, startPoint x: 355, startPoint y: 277, endPoint x: 388, endPoint y: 273, distance: 33.8
click at [388, 273] on li "Sales Cycle: 143.6 days" at bounding box center [567, 276] width 533 height 17
click at [395, 292] on li "Conversion Rate: 100% end-to-end" at bounding box center [567, 293] width 533 height 17
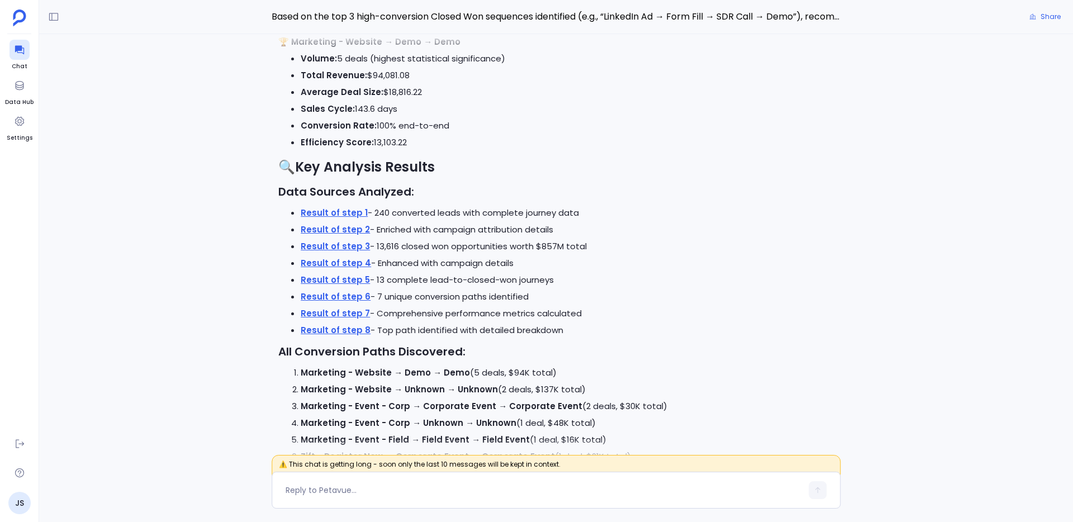
scroll to position [-1645, 0]
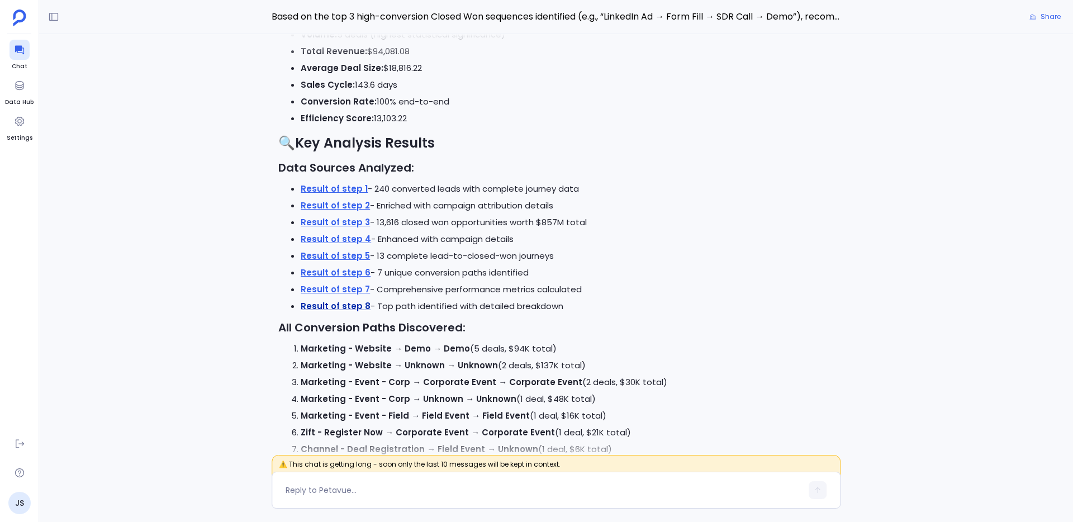
click at [355, 305] on link "Result of step 8" at bounding box center [336, 306] width 70 height 12
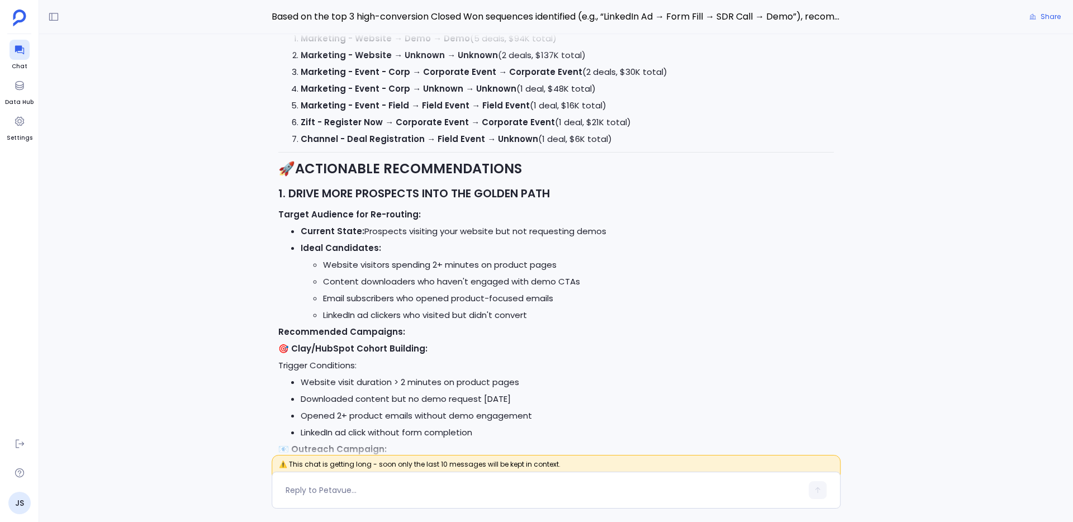
scroll to position [-1332, 0]
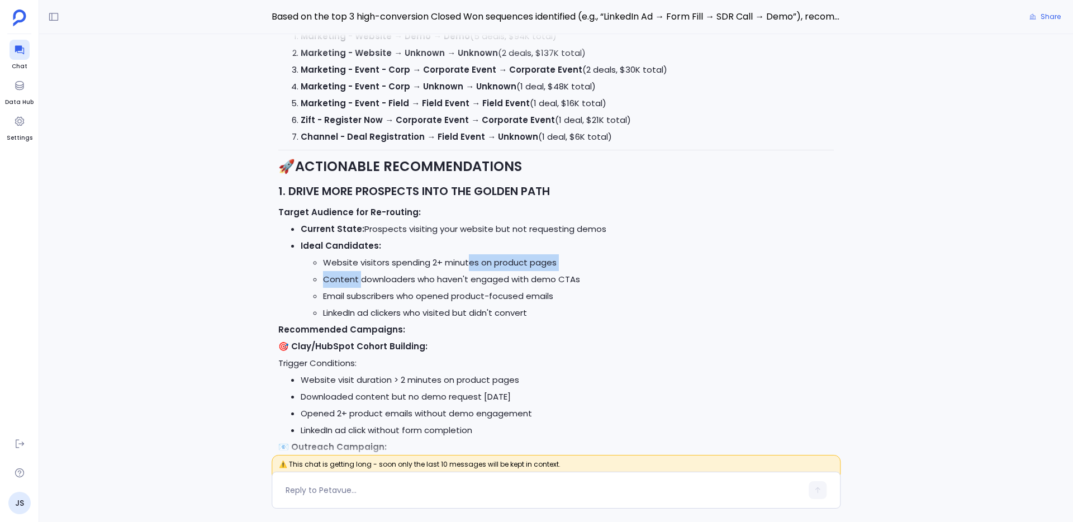
drag, startPoint x: 360, startPoint y: 279, endPoint x: 471, endPoint y: 269, distance: 111.1
click at [471, 270] on ul "Website visitors spending 2+ minutes on product pages Content downloaders who h…" at bounding box center [567, 287] width 533 height 67
click at [472, 280] on li "Content downloaders who haven't engaged with demo CTAs" at bounding box center [578, 279] width 511 height 17
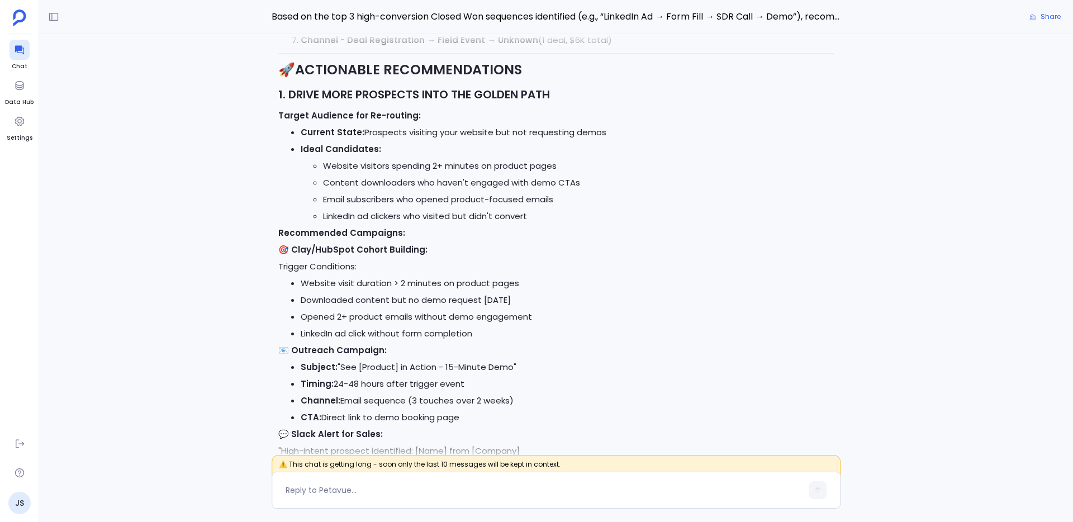
scroll to position [-1246, 0]
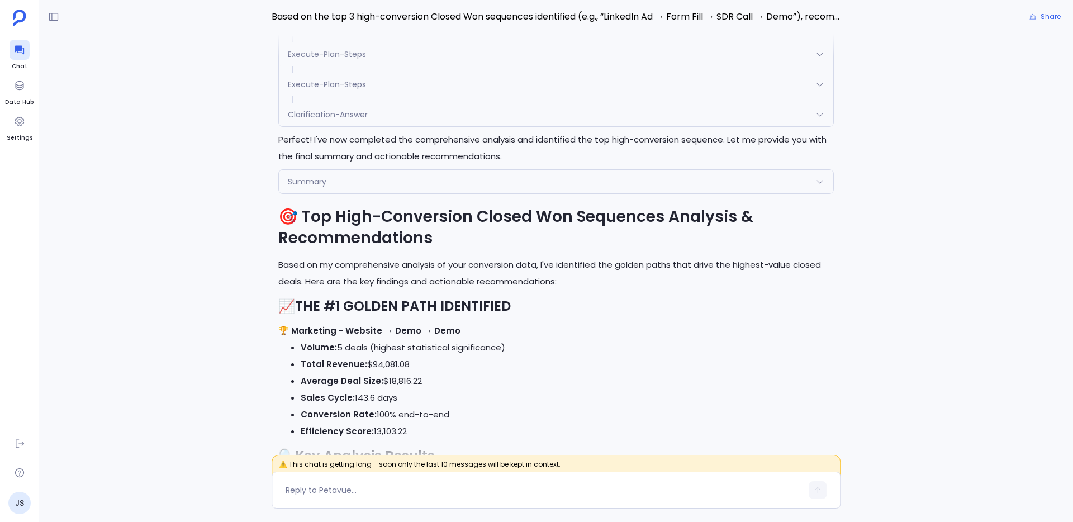
click at [502, 184] on div "Summary" at bounding box center [556, 181] width 554 height 23
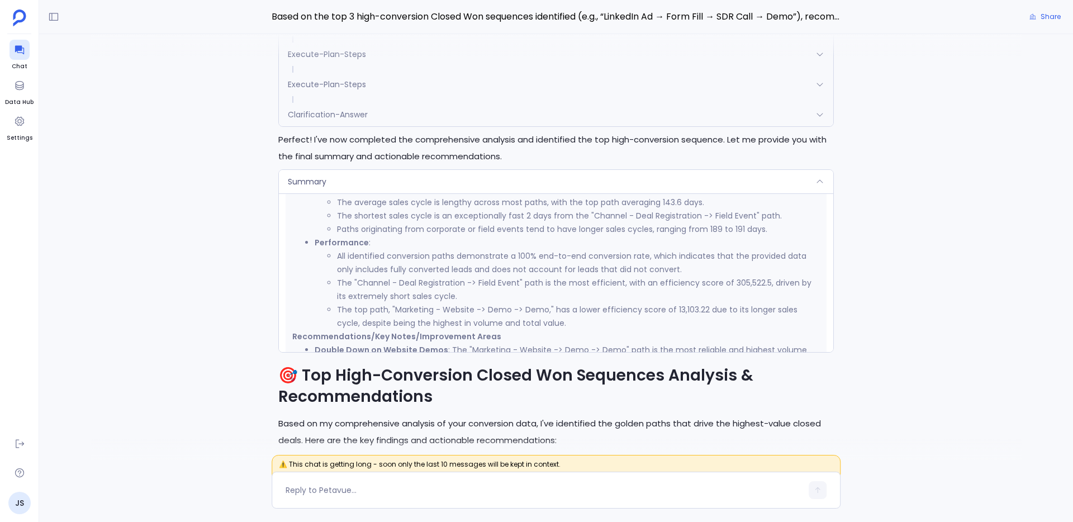
scroll to position [394, 0]
click at [467, 259] on li "All identified conversion paths demonstrate a 100% end-to-end conversion rate, …" at bounding box center [578, 261] width 483 height 27
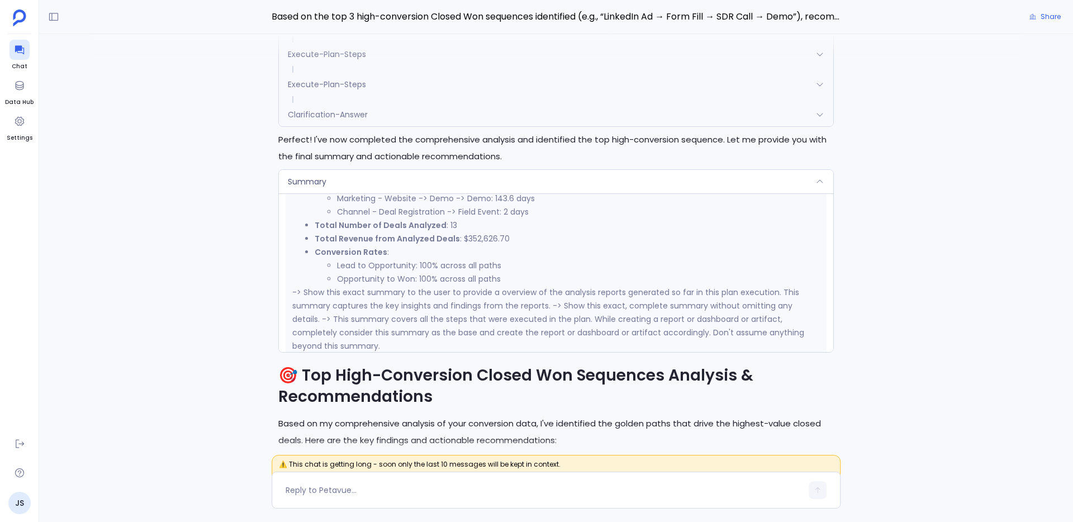
scroll to position [906, 0]
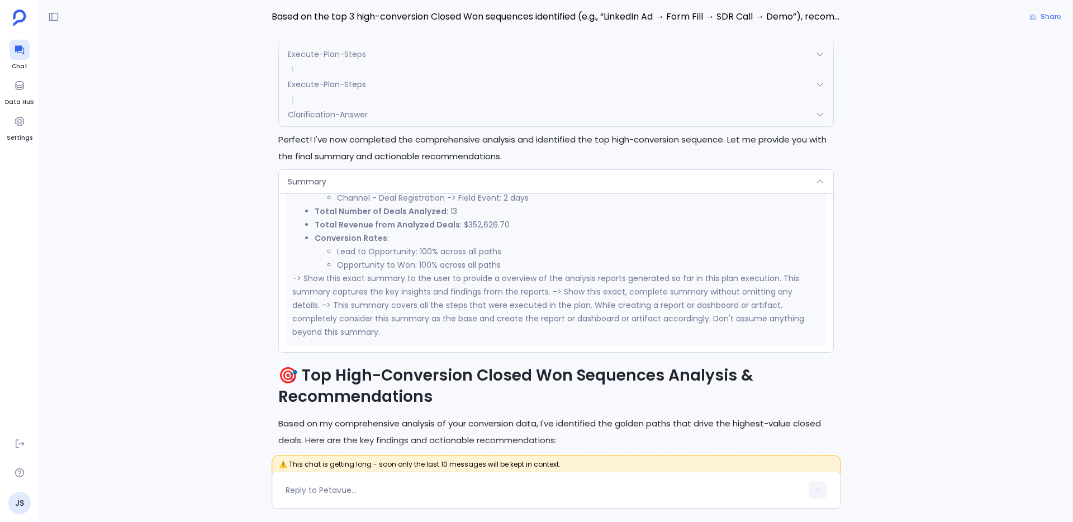
click at [502, 184] on div "Summary" at bounding box center [556, 181] width 554 height 23
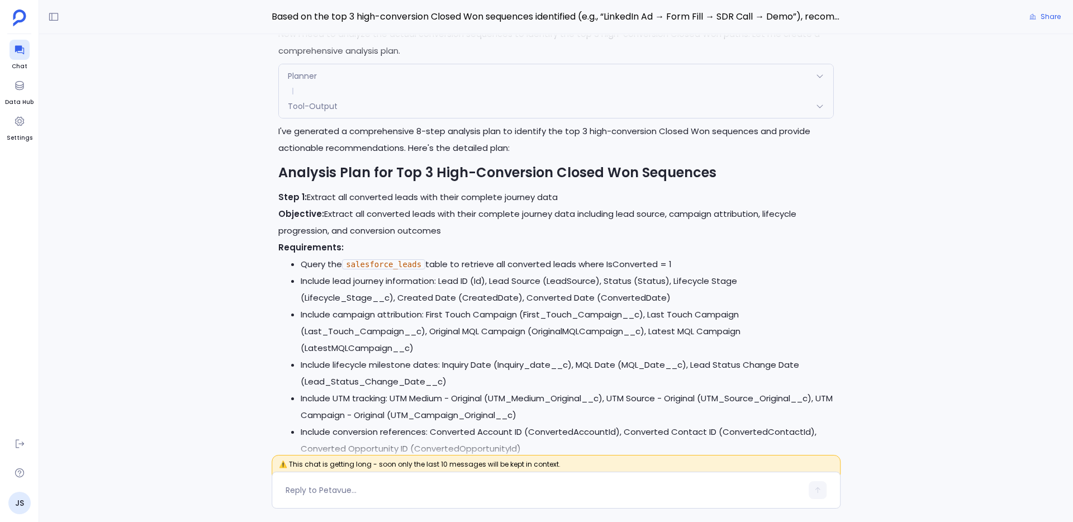
scroll to position [-4885, 0]
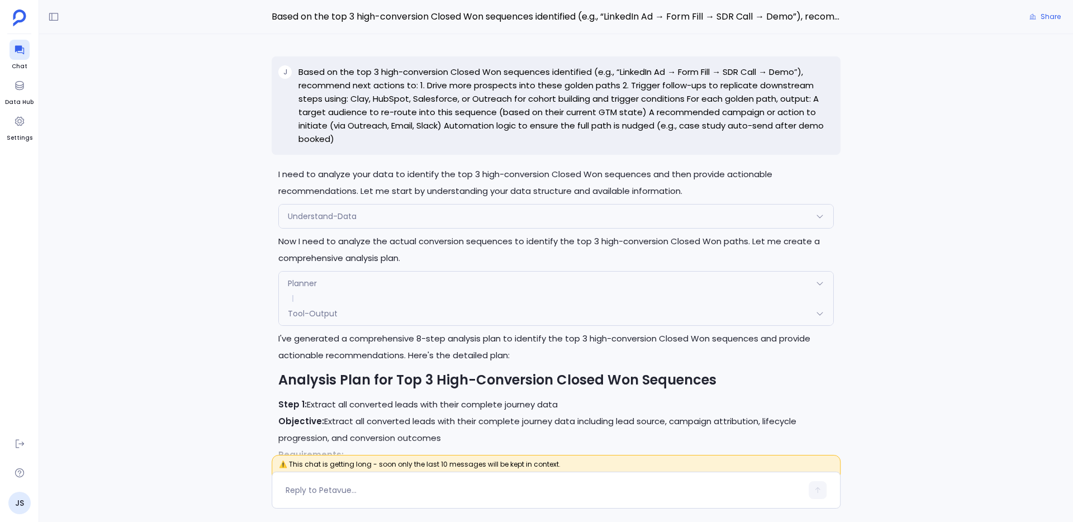
click at [322, 281] on div "Planner" at bounding box center [556, 283] width 554 height 23
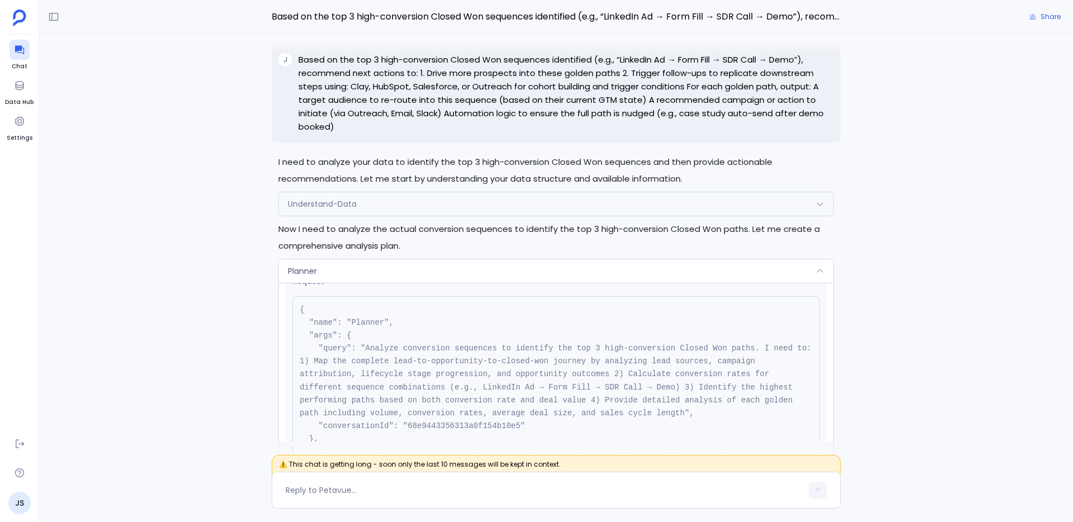
scroll to position [-5048, 0]
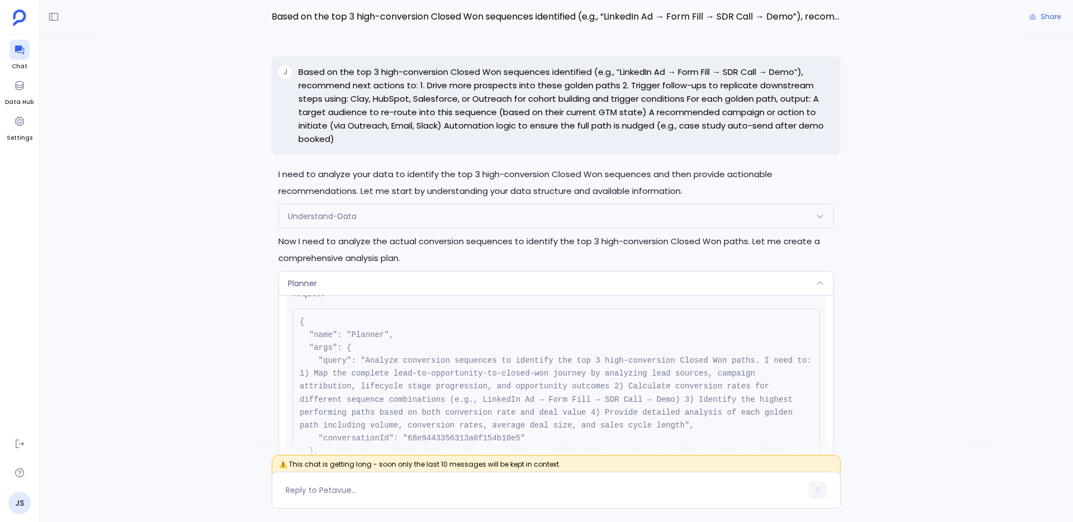
click at [600, 281] on div "Planner" at bounding box center [556, 283] width 554 height 23
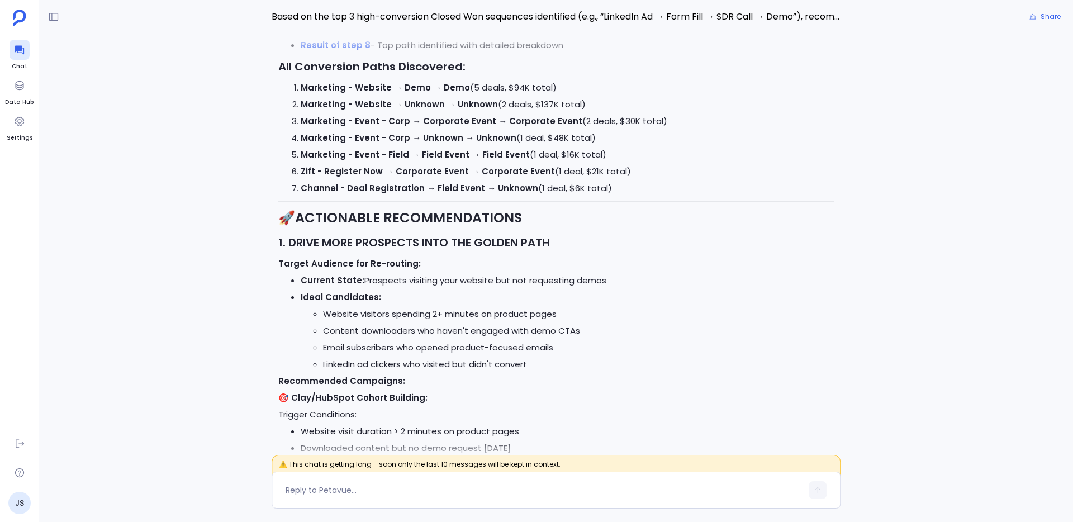
scroll to position [-1543, 0]
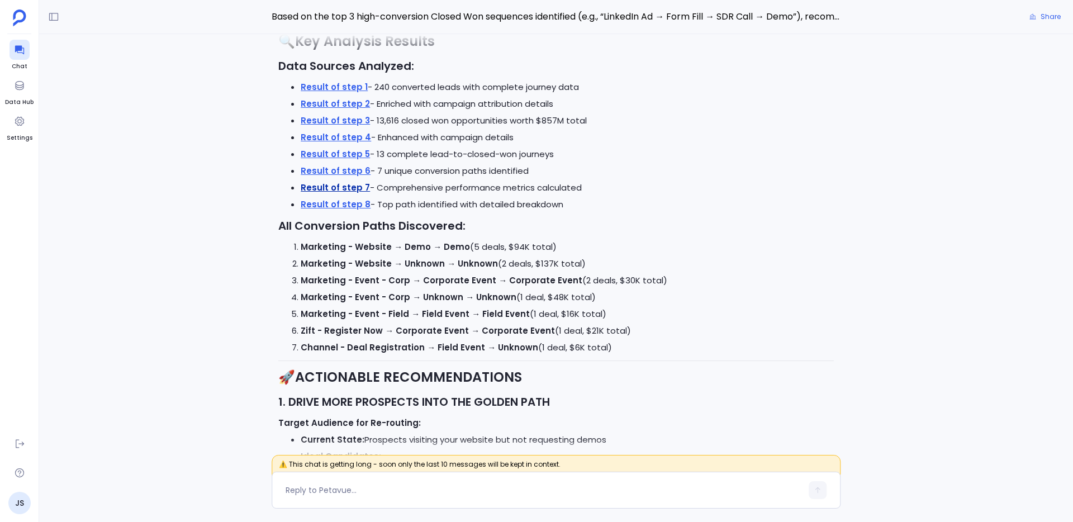
click at [358, 187] on link "Result of step 7" at bounding box center [335, 188] width 69 height 12
click at [350, 205] on link "Result of step 8" at bounding box center [336, 204] width 70 height 12
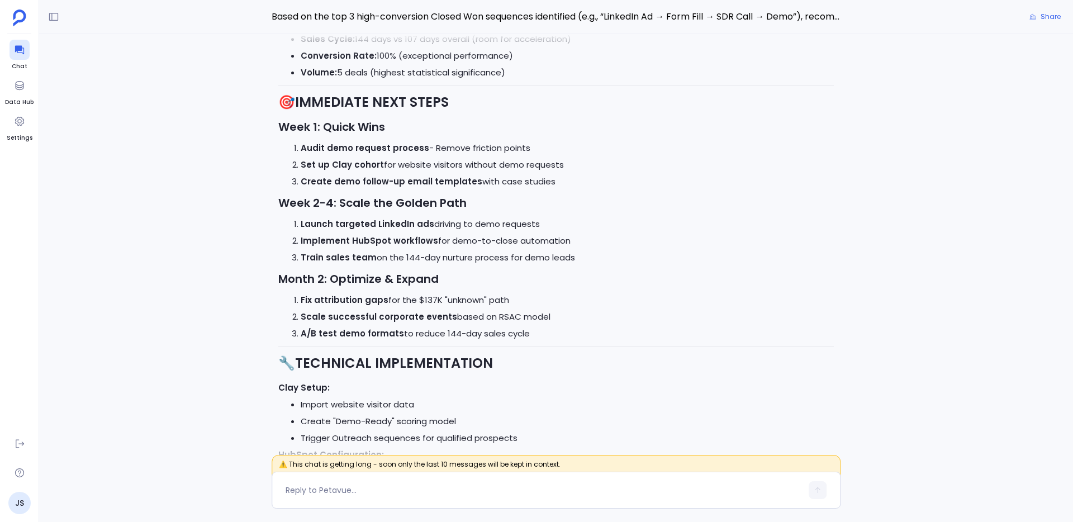
scroll to position [-197, 0]
click at [20, 444] on icon at bounding box center [19, 443] width 11 height 11
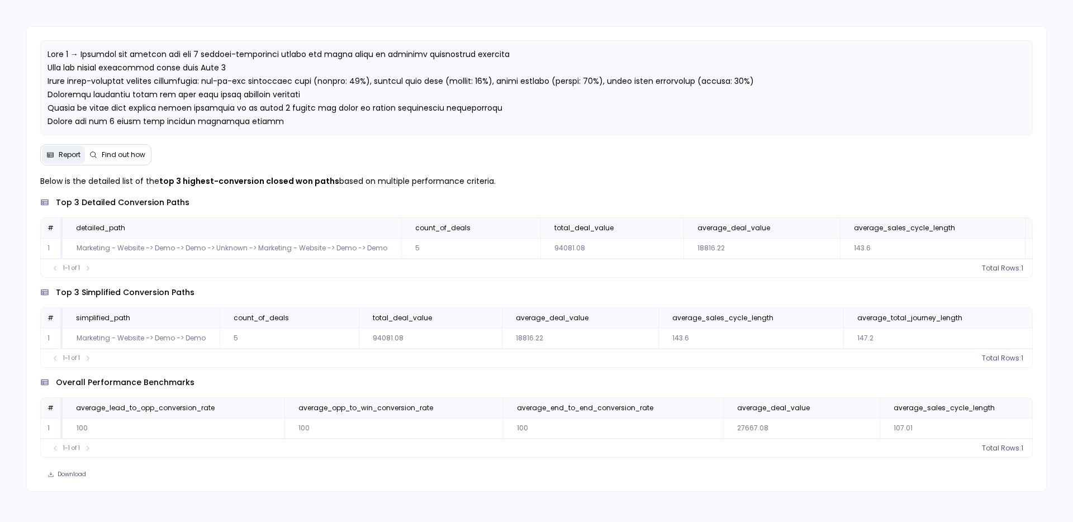
scroll to position [4, 0]
click at [136, 159] on button "Find out how" at bounding box center [117, 155] width 65 height 18
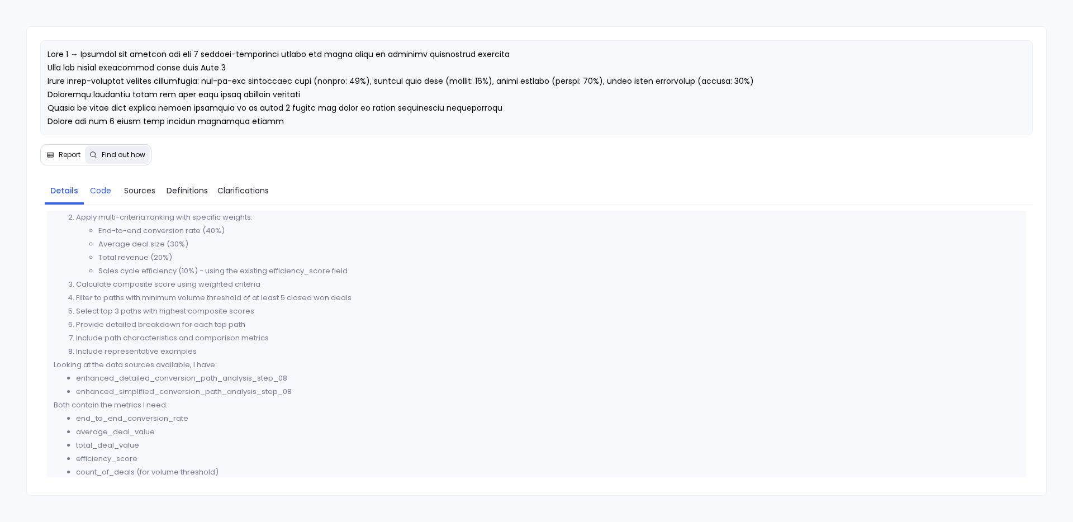
click at [102, 185] on span "Code" at bounding box center [100, 190] width 21 height 12
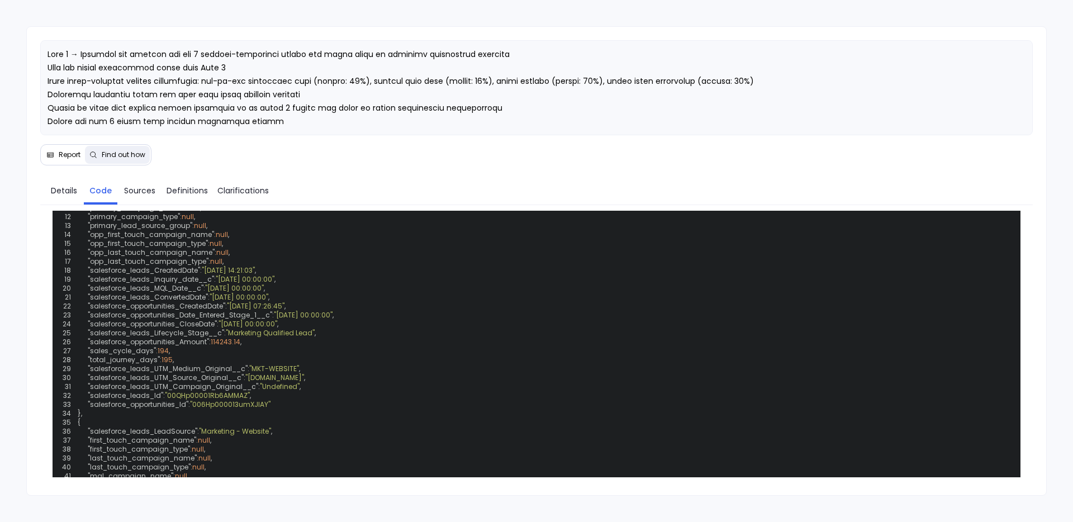
scroll to position [596, 0]
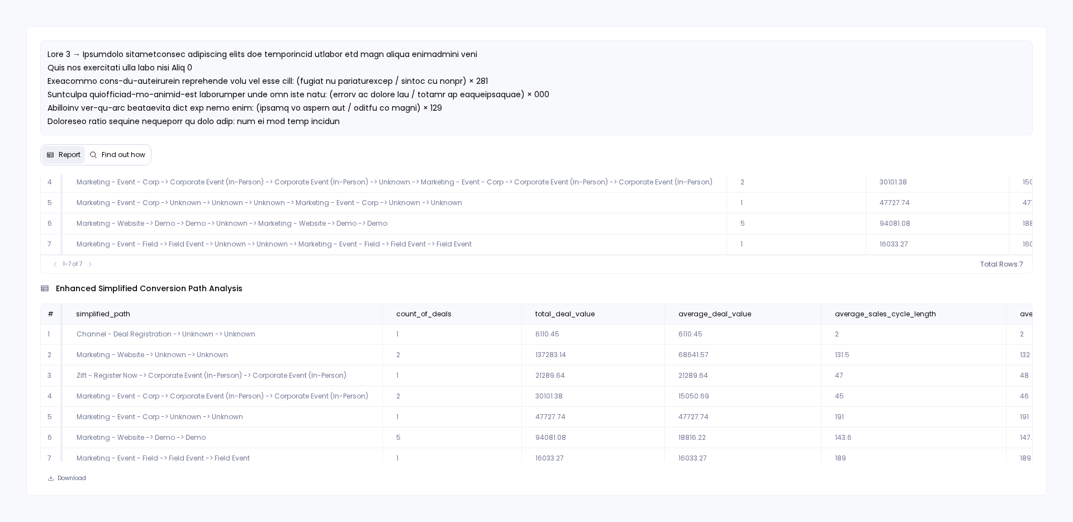
scroll to position [159, 0]
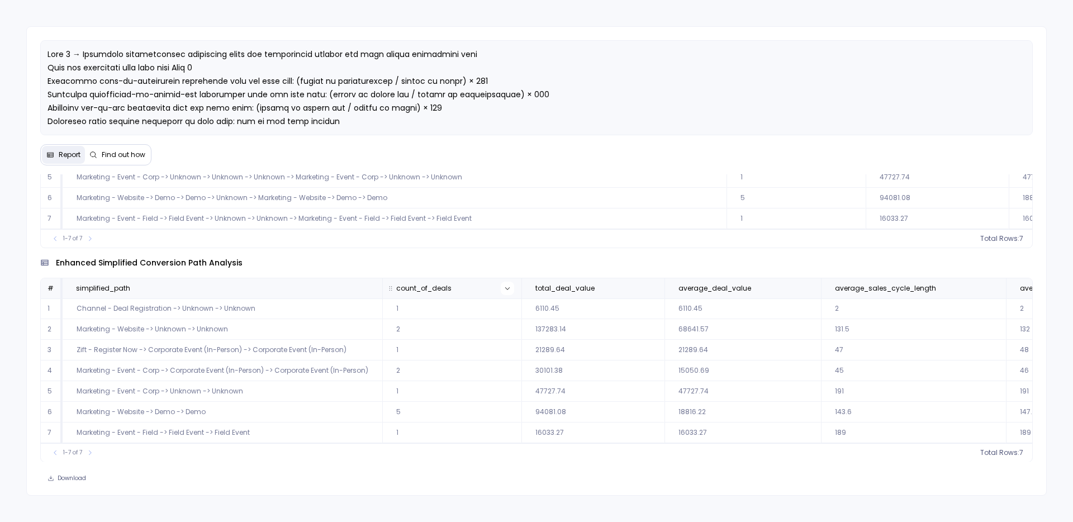
click at [507, 286] on icon at bounding box center [507, 288] width 7 height 7
click at [511, 321] on button "Sort Descending" at bounding box center [507, 326] width 111 height 22
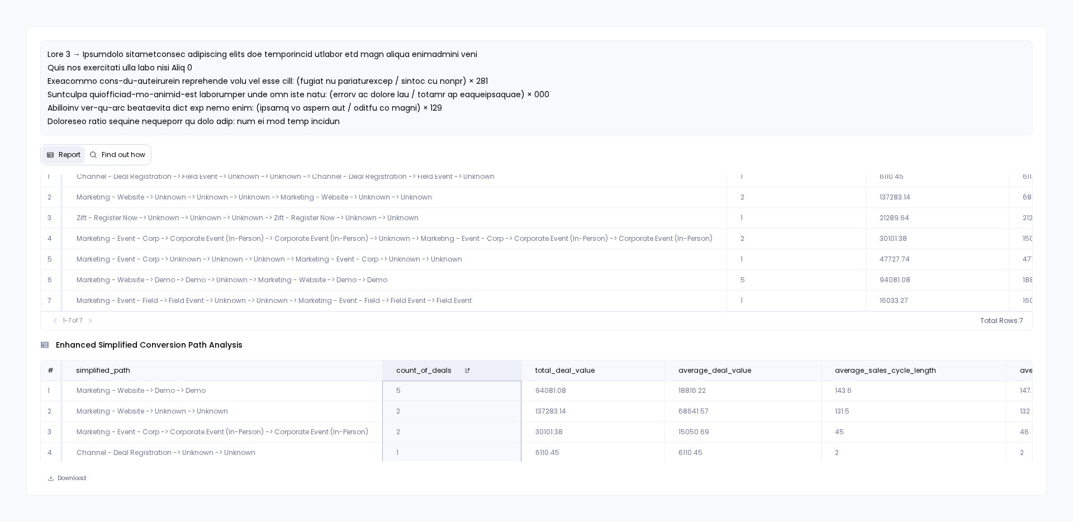
scroll to position [0, 0]
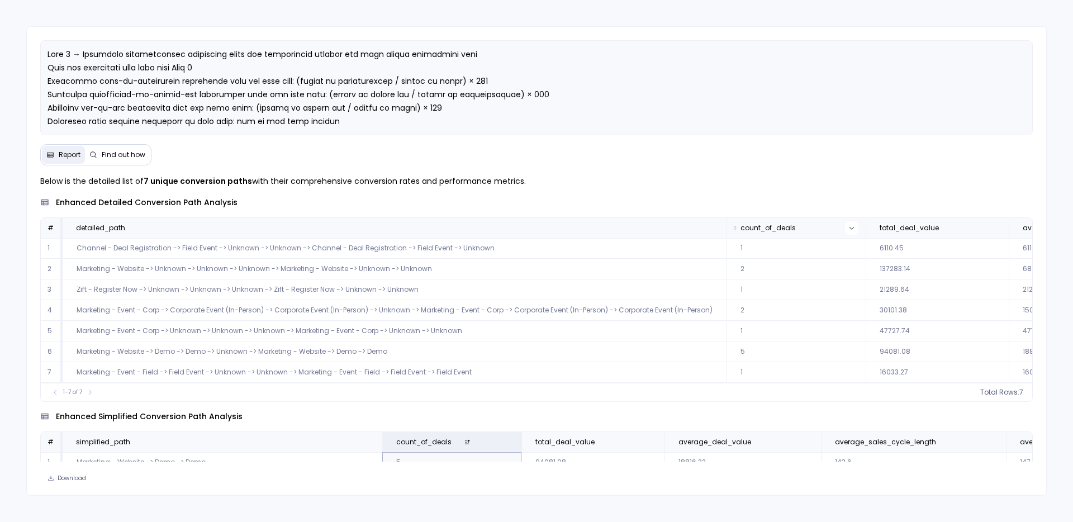
click at [855, 230] on icon at bounding box center [851, 228] width 7 height 7
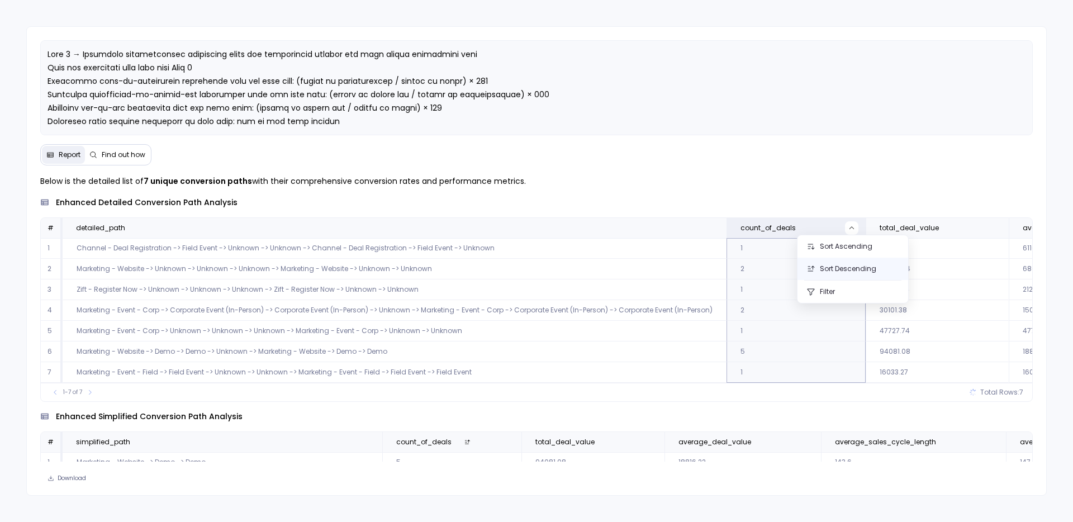
click at [848, 263] on button "Sort Descending" at bounding box center [852, 269] width 111 height 22
